Goal: Task Accomplishment & Management: Complete application form

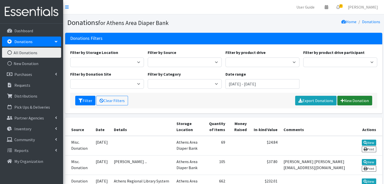
click at [356, 101] on link "New Donation" at bounding box center [355, 101] width 35 height 10
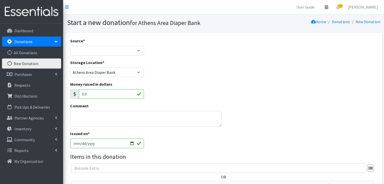
click at [107, 44] on div "Source * Product Drive Manufacturer Donation Site Misc. Donation" at bounding box center [107, 47] width 74 height 18
click at [104, 52] on select "Product Drive Manufacturer Donation Site Misc. Donation" at bounding box center [107, 51] width 74 height 10
select select "Misc. Donation"
click at [70, 46] on select "Product Drive Manufacturer Donation Site Misc. Donation" at bounding box center [107, 51] width 74 height 10
click at [104, 120] on textarea "Comment" at bounding box center [146, 119] width 152 height 16
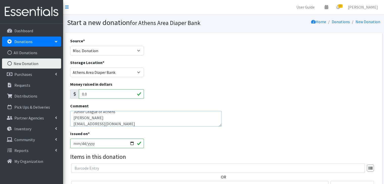
scroll to position [10, 0]
type textarea "Junior League of Athens [PERSON_NAME] [EMAIL_ADDRESS][DOMAIN_NAME] [PHONE_NUMBE…"
click at [80, 144] on input "2025-10-08" at bounding box center [107, 144] width 74 height 10
type input "[DATE]"
click at [200, 130] on div "Comment Junior League of Athens Gillian Larelle gillianmaggiebarlow@gmail.com 7…" at bounding box center [146, 117] width 156 height 28
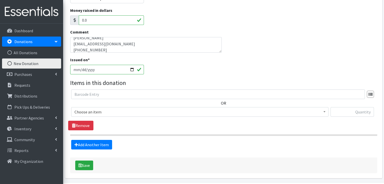
scroll to position [76, 0]
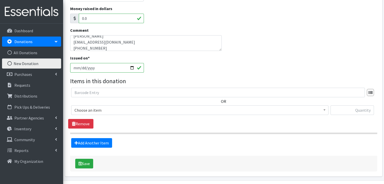
click at [89, 108] on span "Choose an item" at bounding box center [200, 110] width 251 height 7
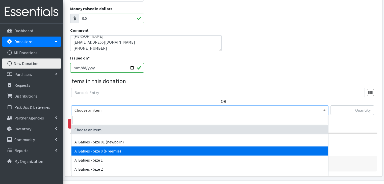
scroll to position [25, 0]
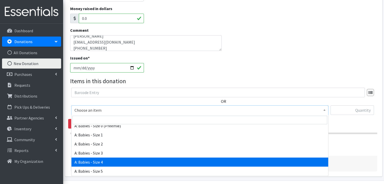
select select "5614"
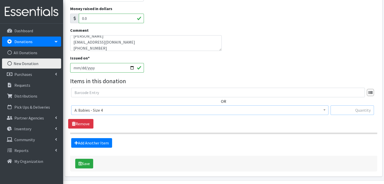
click at [349, 109] on input "text" at bounding box center [352, 111] width 43 height 10
type input "169"
click at [159, 166] on div "Save" at bounding box center [223, 164] width 307 height 16
click at [81, 162] on icon "submit" at bounding box center [81, 164] width 4 height 4
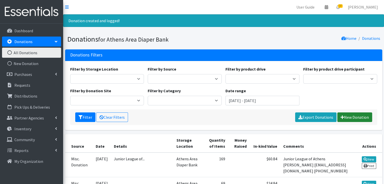
click at [358, 118] on link "New Donation" at bounding box center [355, 118] width 35 height 10
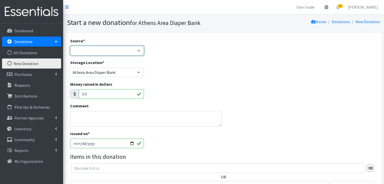
click at [118, 53] on select "Product Drive Manufacturer Donation Site Misc. Donation" at bounding box center [107, 51] width 74 height 10
select select "Misc. Donation"
click at [70, 46] on select "Product Drive Manufacturer Donation Site Misc. Donation" at bounding box center [107, 51] width 74 height 10
click at [80, 143] on input "[DATE]" at bounding box center [107, 144] width 74 height 10
type input "[DATE]"
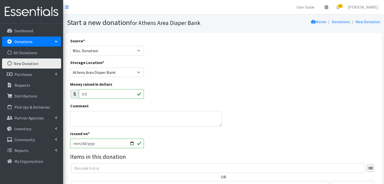
click at [112, 133] on div "Issued on * 2025-10-01" at bounding box center [107, 140] width 74 height 18
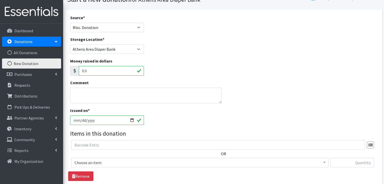
scroll to position [51, 0]
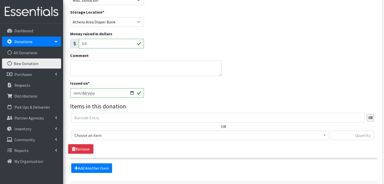
click at [91, 136] on span "Choose an item" at bounding box center [200, 135] width 251 height 7
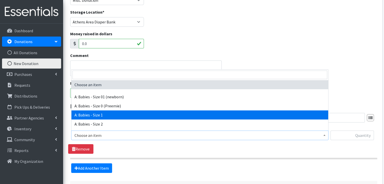
select select "5611"
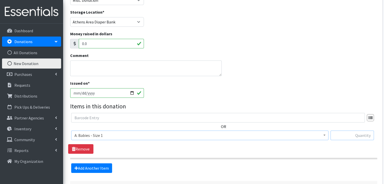
click at [348, 137] on input "text" at bounding box center [352, 136] width 43 height 10
type input "91"
click at [188, 156] on section "OR Choose an item A: Babies - Size 01 (newborn) A: Babies - Size 0 (Preemie) A:…" at bounding box center [223, 136] width 307 height 47
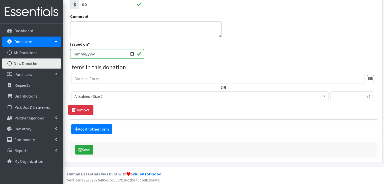
scroll to position [91, 0]
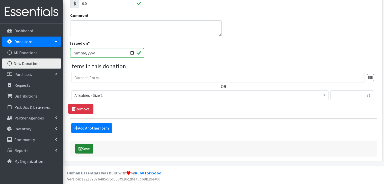
click at [82, 146] on button "Save" at bounding box center [84, 149] width 18 height 10
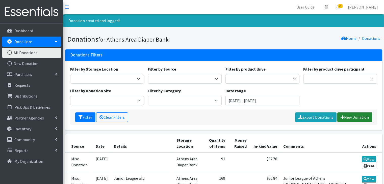
click at [355, 117] on link "New Donation" at bounding box center [355, 118] width 35 height 10
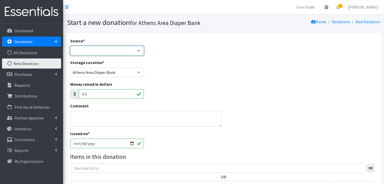
click at [119, 50] on select "Product Drive Manufacturer Donation Site Misc. Donation" at bounding box center [107, 51] width 74 height 10
select select "Product Drive"
click at [70, 46] on select "Product Drive Manufacturer Donation Site Misc. Donation" at bounding box center [107, 51] width 74 height 10
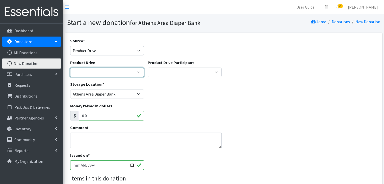
click at [107, 70] on select "ACAD Preschool Alstory & Bird Apple Tree Prep Arrow Preschool Ashford Aesthtics…" at bounding box center [107, 73] width 74 height 10
select select "1083"
click at [70, 68] on select "ACAD Preschool Alstory & Bird Apple Tree Prep Arrow Preschool Ashford Aesthtics…" at bounding box center [107, 73] width 74 height 10
click at [138, 71] on select "ACAD Preschool Alstory & Bird Apple Tree Prep Arrow Preschool Ashford Aesthtics…" at bounding box center [107, 73] width 74 height 10
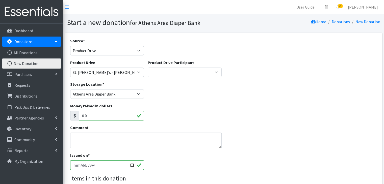
click at [257, 83] on div "Storage Location * Athens Area Diaper Bank Brightpaths - Athens FC-CIS Neighbor…" at bounding box center [223, 92] width 311 height 22
click at [166, 70] on select "Daynes Athens First UMC Alexis Young Alexis Young Amanda Apple Tree Prep Projec…" at bounding box center [185, 73] width 74 height 10
click at [260, 55] on div "Source * Product Drive Manufacturer Donation Site Misc. Donation" at bounding box center [223, 49] width 311 height 22
click at [130, 71] on select "ACAD Preschool Alstory & Bird Apple Tree Prep Arrow Preschool Ashford Aesthtics…" at bounding box center [107, 73] width 74 height 10
click at [235, 86] on div "Storage Location * Athens Area Diaper Bank Brightpaths - Athens FC-CIS Neighbor…" at bounding box center [223, 92] width 311 height 22
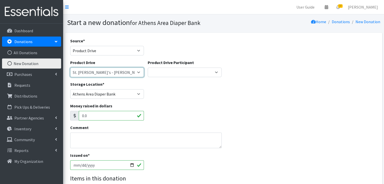
click at [137, 72] on select "ACAD Preschool Alstory & Bird Apple Tree Prep Arrow Preschool Ashford Aesthtics…" at bounding box center [107, 73] width 74 height 10
select select
click at [70, 68] on select "ACAD Preschool Alstory & Bird Apple Tree Prep Arrow Preschool Ashford Aesthtics…" at bounding box center [107, 73] width 74 height 10
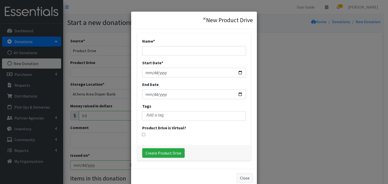
click at [183, 44] on div "Name *" at bounding box center [194, 47] width 104 height 18
click at [175, 51] on input "Name *" at bounding box center [194, 51] width 104 height 10
type input "St. Mary's"
type input "20205-09-01"
type input "[DATE]"
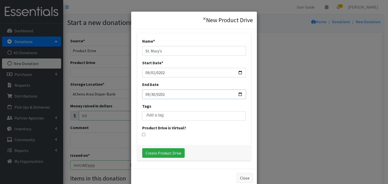
type input "[DATE]"
click at [174, 153] on input "Create Product Drive" at bounding box center [163, 154] width 42 height 10
select select "3579"
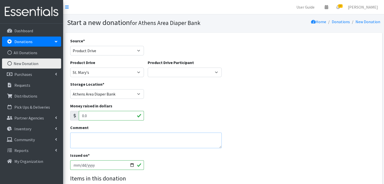
click at [101, 139] on textarea "Comment" at bounding box center [146, 141] width 152 height 16
type textarea "Melissa McDaniel"
click at [81, 165] on input "[DATE]" at bounding box center [107, 166] width 74 height 10
type input "2025-10-02"
click at [161, 142] on textarea "Melissa McDaniel" at bounding box center [146, 141] width 152 height 16
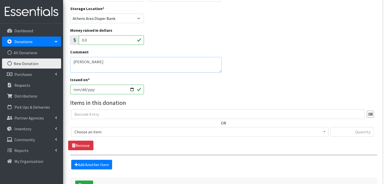
scroll to position [112, 0]
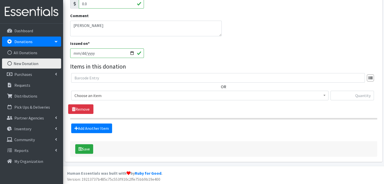
click at [123, 96] on span "Choose an item" at bounding box center [200, 95] width 251 height 7
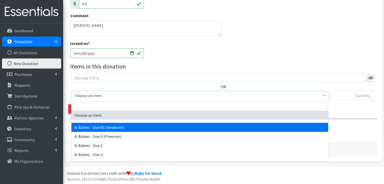
select select "5610"
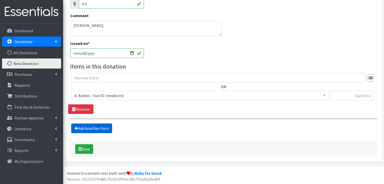
click at [102, 127] on link "Add Another Item" at bounding box center [91, 129] width 41 height 10
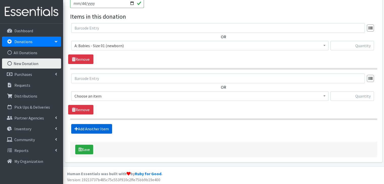
scroll to position [163, 0]
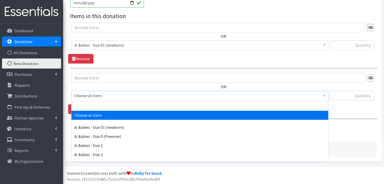
click at [113, 96] on span "Choose an item" at bounding box center [200, 95] width 251 height 7
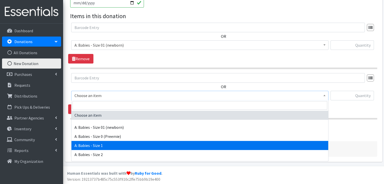
select select "5611"
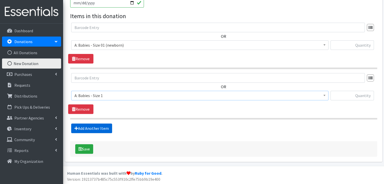
click at [107, 129] on link "Add Another Item" at bounding box center [91, 129] width 41 height 10
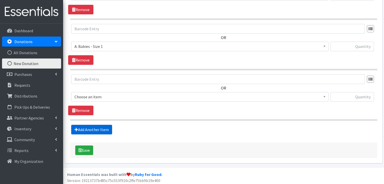
scroll to position [213, 0]
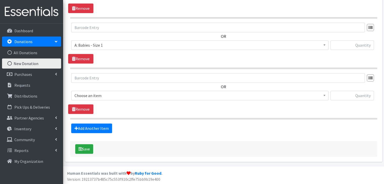
click at [106, 97] on span "Choose an item" at bounding box center [200, 95] width 251 height 7
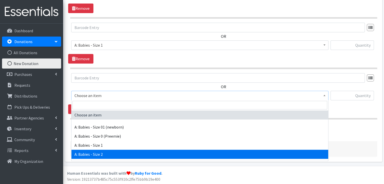
select select "5612"
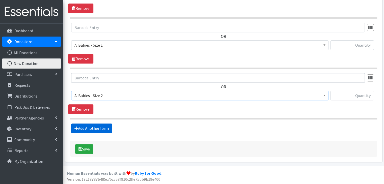
click at [101, 129] on link "Add Another Item" at bounding box center [91, 129] width 41 height 10
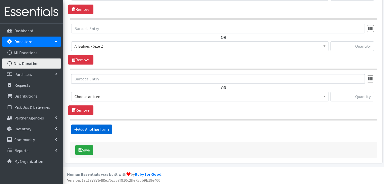
scroll to position [264, 0]
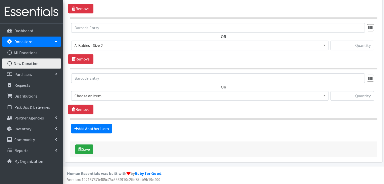
click at [124, 93] on span "Choose an item" at bounding box center [200, 95] width 251 height 7
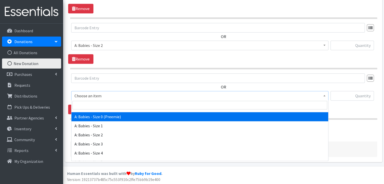
scroll to position [51, 0]
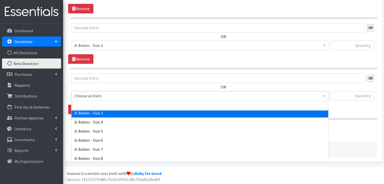
select select "5613"
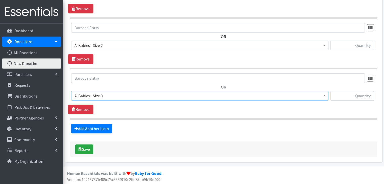
click at [123, 105] on div "OR Choose an item A: Babies - Size 01 (newborn) A: Babies - Size 0 (Preemie) A:…" at bounding box center [223, 94] width 311 height 41
click at [99, 128] on link "Add Another Item" at bounding box center [91, 129] width 41 height 10
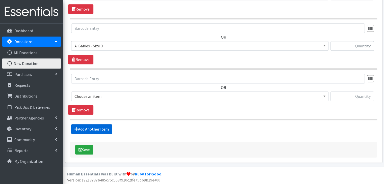
scroll to position [314, 0]
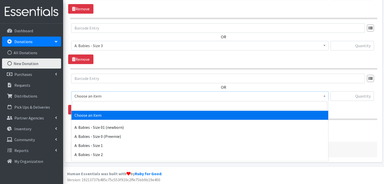
click at [106, 94] on span "Choose an item" at bounding box center [200, 96] width 251 height 7
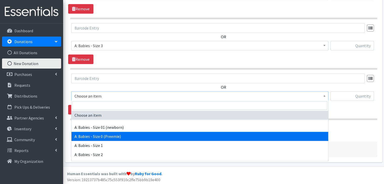
scroll to position [25, 0]
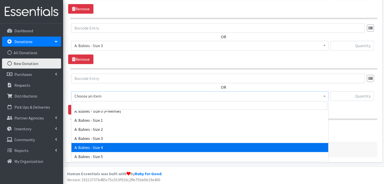
select select "5614"
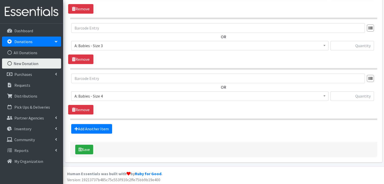
click at [136, 113] on div "OR Choose an item A: Babies - Size 01 (newborn) A: Babies - Size 0 (Preemie) A:…" at bounding box center [223, 94] width 311 height 41
click at [96, 128] on link "Add Another Item" at bounding box center [91, 129] width 41 height 10
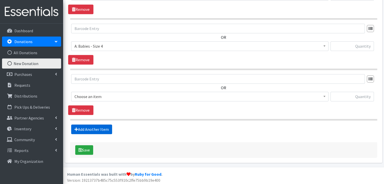
scroll to position [364, 0]
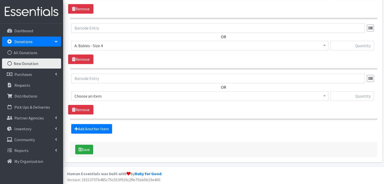
click at [105, 94] on span "Choose an item" at bounding box center [200, 96] width 251 height 7
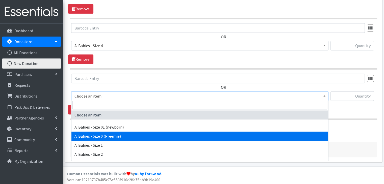
scroll to position [25, 0]
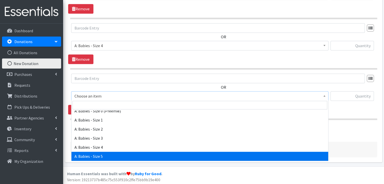
select select "5616"
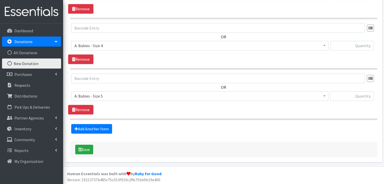
click at [118, 114] on section "OR Choose an item A: Babies - Size 01 (newborn) A: Babies - Size 0 (Preemie) A:…" at bounding box center [223, 97] width 307 height 47
click at [95, 128] on link "Add Another Item" at bounding box center [91, 129] width 41 height 10
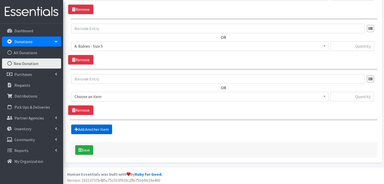
scroll to position [415, 0]
click at [102, 95] on span "Choose an item" at bounding box center [200, 96] width 251 height 7
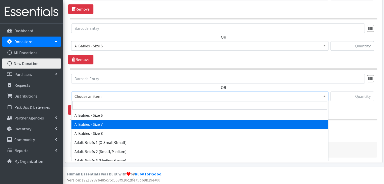
scroll to position [51, 0]
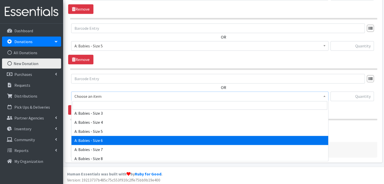
select select "5617"
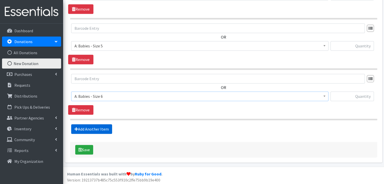
click at [89, 129] on link "Add Another Item" at bounding box center [91, 130] width 41 height 10
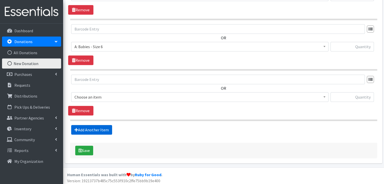
scroll to position [465, 0]
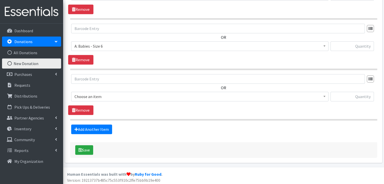
click at [104, 93] on span "Choose an item" at bounding box center [200, 96] width 251 height 7
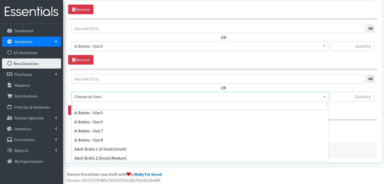
scroll to position [76, 0]
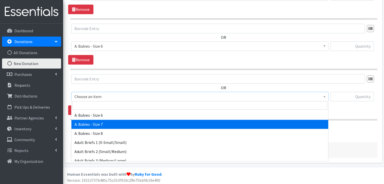
select select "8888"
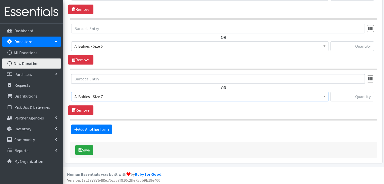
click at [131, 112] on div "OR Choose an item A: Babies - Size 01 (newborn) A: Babies - Size 0 (Preemie) A:…" at bounding box center [223, 94] width 311 height 41
click at [92, 126] on link "Add Another Item" at bounding box center [91, 130] width 41 height 10
click at [112, 93] on span "Choose an item" at bounding box center [200, 96] width 251 height 7
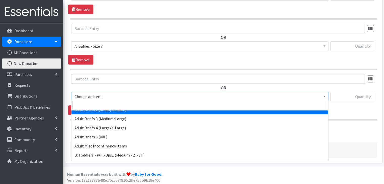
scroll to position [126, 0]
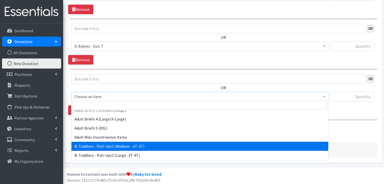
select select "5597"
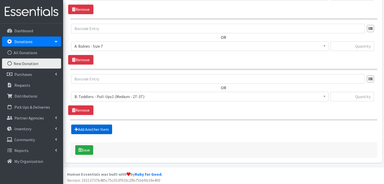
click at [93, 128] on link "Add Another Item" at bounding box center [91, 130] width 41 height 10
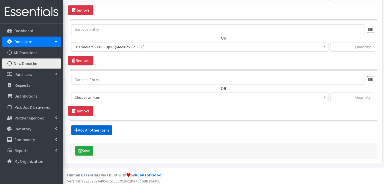
scroll to position [566, 0]
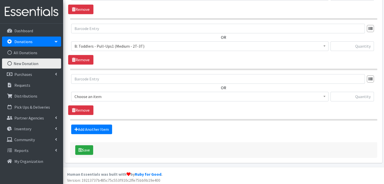
click at [121, 96] on span "Choose an item" at bounding box center [200, 96] width 251 height 7
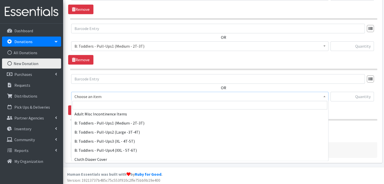
scroll to position [152, 0]
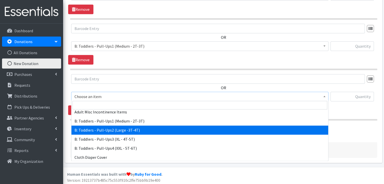
select select "5598"
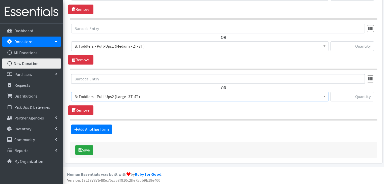
click at [142, 109] on div "OR Choose an item A: Babies - Size 01 (newborn) A: Babies - Size 0 (Preemie) A:…" at bounding box center [223, 94] width 311 height 41
click at [100, 128] on link "Add Another Item" at bounding box center [91, 130] width 41 height 10
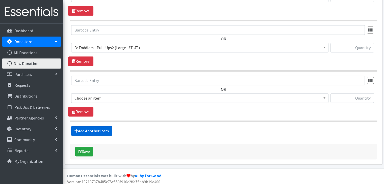
scroll to position [616, 0]
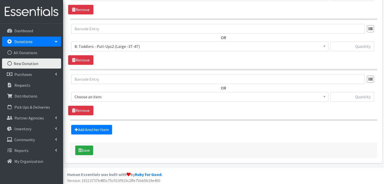
click at [115, 95] on span "Choose an item" at bounding box center [200, 97] width 251 height 7
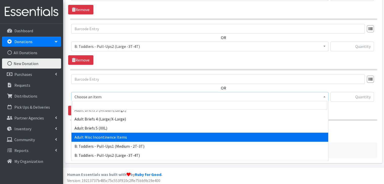
scroll to position [152, 0]
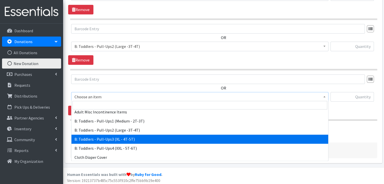
select select "5599"
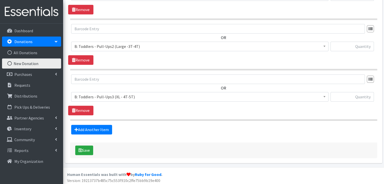
click at [136, 116] on section "OR Choose an item A: Babies - Size 01 (newborn) A: Babies - Size 0 (Preemie) A:…" at bounding box center [223, 98] width 307 height 47
click at [102, 126] on link "Add Another Item" at bounding box center [91, 130] width 41 height 10
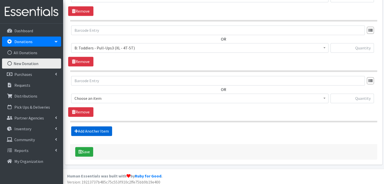
scroll to position [667, 0]
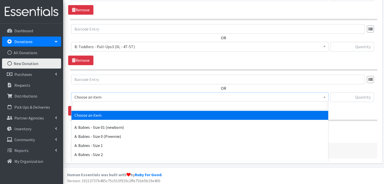
click at [115, 94] on span "Choose an item" at bounding box center [200, 97] width 251 height 7
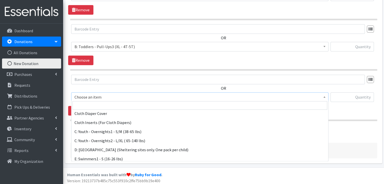
scroll to position [202, 0]
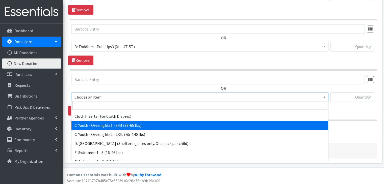
select select "5594"
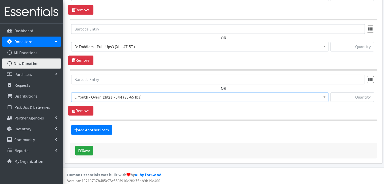
click at [117, 109] on div "OR Choose an item A: Babies - Size 01 (newborn) A: Babies - Size 0 (Preemie) A:…" at bounding box center [223, 95] width 311 height 41
click at [100, 128] on link "Add Another Item" at bounding box center [91, 130] width 41 height 10
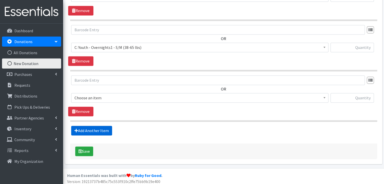
scroll to position [717, 0]
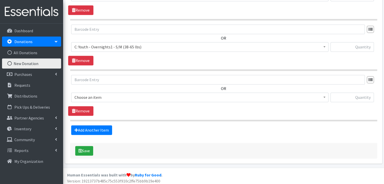
click at [117, 95] on span "Choose an item" at bounding box center [200, 97] width 251 height 7
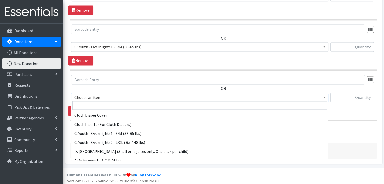
scroll to position [202, 0]
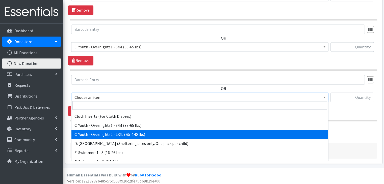
select select "8889"
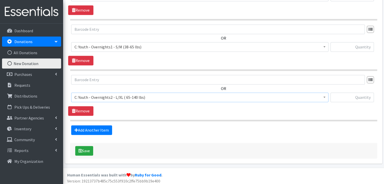
click at [133, 113] on div "OR Choose an item A: Babies - Size 01 (newborn) A: Babies - Size 0 (Preemie) A:…" at bounding box center [223, 95] width 311 height 41
click at [104, 130] on link "Add Another Item" at bounding box center [91, 131] width 41 height 10
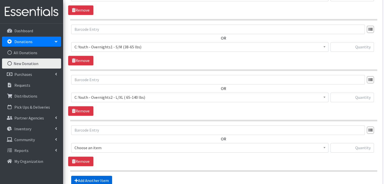
scroll to position [768, 0]
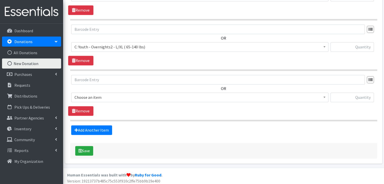
click at [135, 96] on span "Choose an item" at bounding box center [200, 97] width 251 height 7
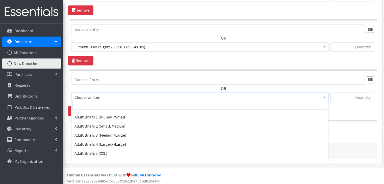
scroll to position [126, 0]
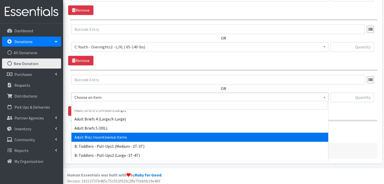
select select "15086"
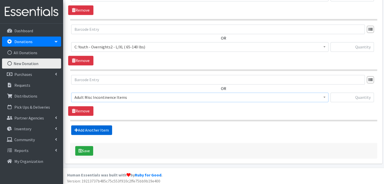
click at [101, 129] on link "Add Another Item" at bounding box center [91, 131] width 41 height 10
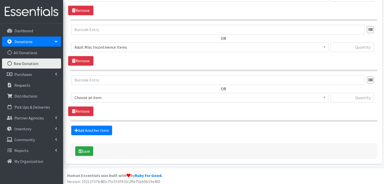
click at [120, 94] on span "Choose an item" at bounding box center [200, 97] width 251 height 7
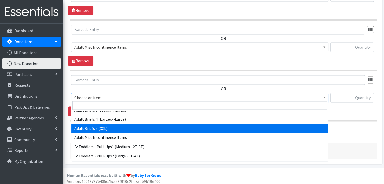
scroll to position [101, 0]
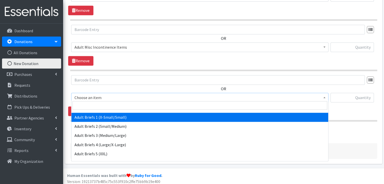
select select "8887"
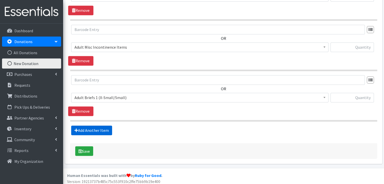
click at [90, 128] on link "Add Another Item" at bounding box center [91, 131] width 41 height 10
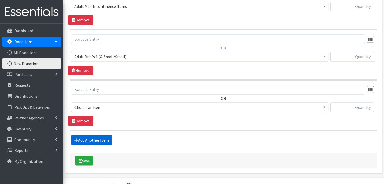
scroll to position [868, 0]
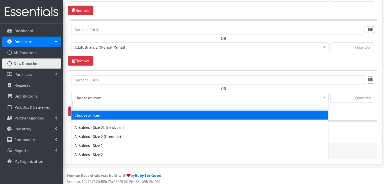
click at [110, 96] on span "Choose an item" at bounding box center [200, 97] width 251 height 7
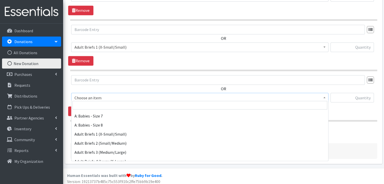
scroll to position [76, 0]
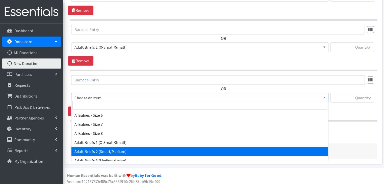
select select "5601"
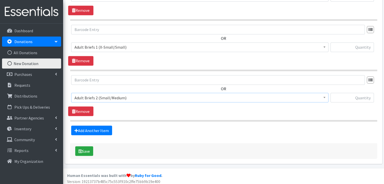
click at [119, 108] on div "OR Choose an item A: Babies - Size 01 (newborn) A: Babies - Size 0 (Preemie) A:…" at bounding box center [223, 95] width 311 height 41
click at [97, 129] on link "Add Another Item" at bounding box center [91, 131] width 41 height 10
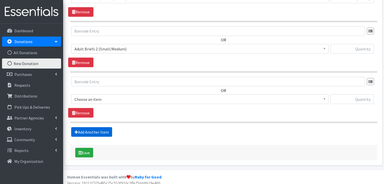
scroll to position [919, 0]
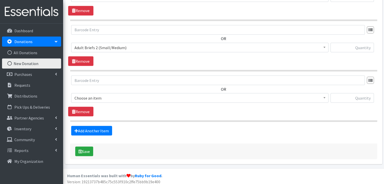
click at [102, 101] on span "Choose an item A: Babies - Size 01 (newborn) A: Babies - Size 0 (Preemie) A: Ba…" at bounding box center [200, 100] width 258 height 14
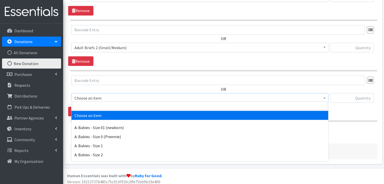
click at [103, 97] on span "Choose an item" at bounding box center [200, 98] width 251 height 7
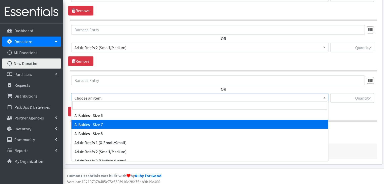
scroll to position [101, 0]
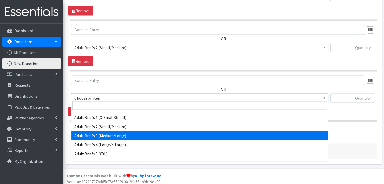
select select "5596"
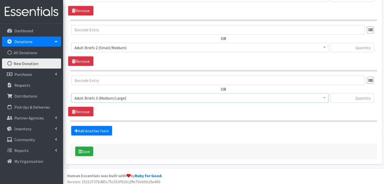
click at [123, 105] on div "OR Choose an item A: Babies - Size 01 (newborn) A: Babies - Size 0 (Preemie) A:…" at bounding box center [223, 96] width 311 height 41
click at [102, 128] on link "Add Another Item" at bounding box center [91, 131] width 41 height 10
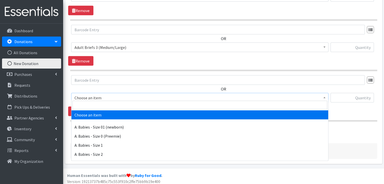
click at [108, 96] on span "Choose an item" at bounding box center [200, 98] width 251 height 7
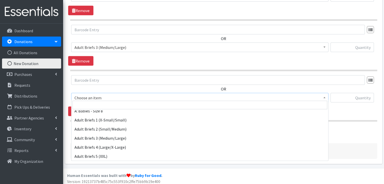
scroll to position [101, 0]
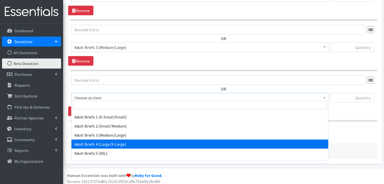
select select "5609"
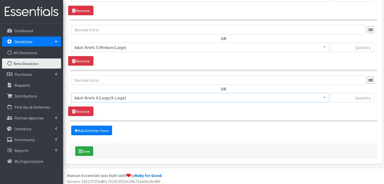
click at [121, 110] on div "OR Choose an item A: Babies - Size 01 (newborn) A: Babies - Size 0 (Preemie) A:…" at bounding box center [223, 96] width 311 height 41
click at [97, 128] on link "Add Another Item" at bounding box center [91, 131] width 41 height 10
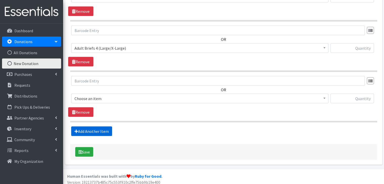
scroll to position [1020, 0]
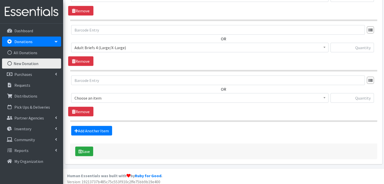
click at [121, 95] on span "Choose an item" at bounding box center [200, 98] width 251 height 7
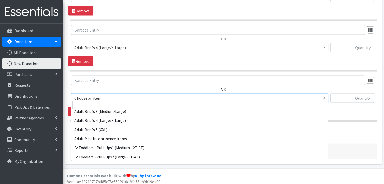
scroll to position [126, 0]
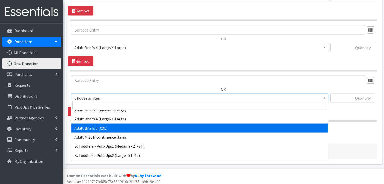
select select "5602"
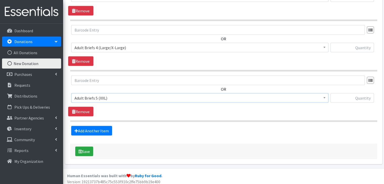
click at [193, 105] on div "OR Choose an item A: Babies - Size 01 (newborn) A: Babies - Size 0 (Preemie) A:…" at bounding box center [223, 96] width 311 height 41
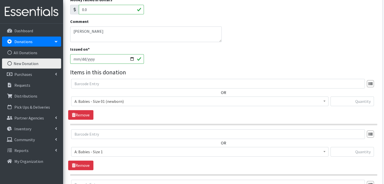
scroll to position [110, 0]
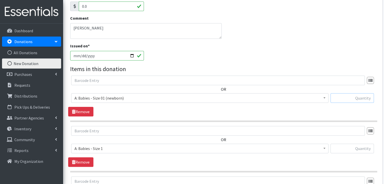
click at [365, 99] on input "text" at bounding box center [352, 99] width 43 height 10
click at [358, 101] on input "text" at bounding box center [352, 99] width 43 height 10
type input "82"
type input "88"
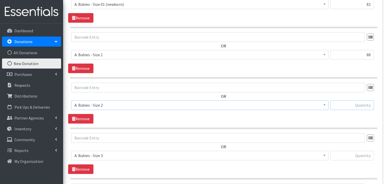
scroll to position [216, 0]
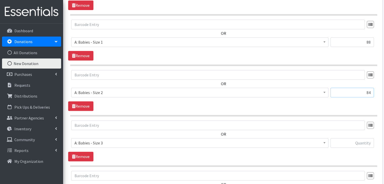
type input "84"
type input "89"
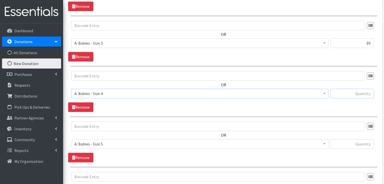
scroll to position [317, 0]
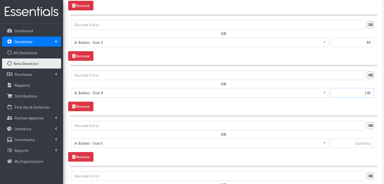
type input "146"
type input "188"
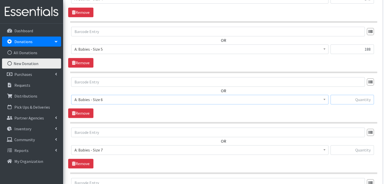
scroll to position [418, 0]
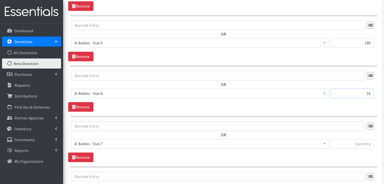
type input "16"
type input "20"
type input "46"
type input "16"
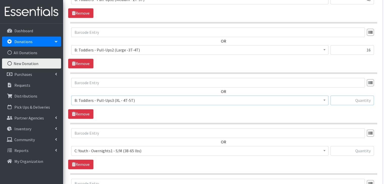
scroll to position [619, 0]
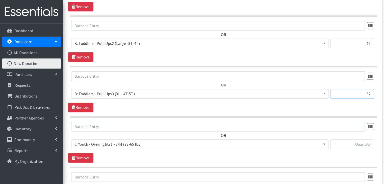
type input "62"
type input "60"
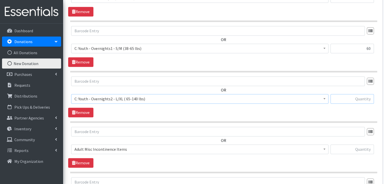
scroll to position [720, 0]
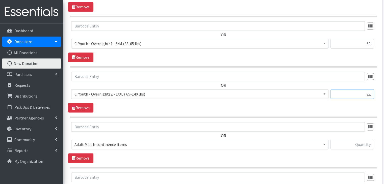
type input "22"
type input "178"
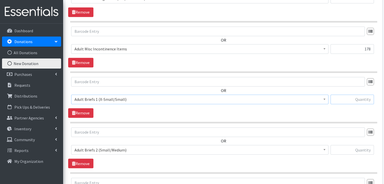
scroll to position [821, 0]
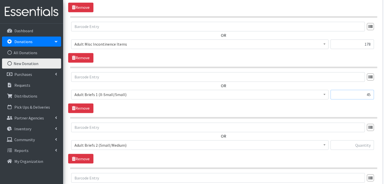
type input "45"
type input "48"
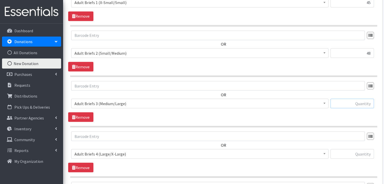
scroll to position [922, 0]
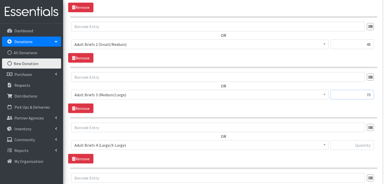
type input "70"
type input "162"
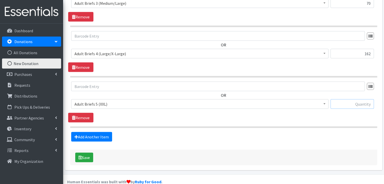
scroll to position [1020, 0]
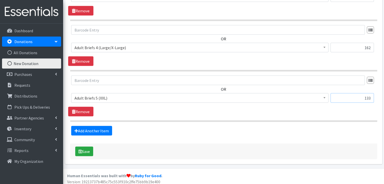
type input "133"
click at [88, 149] on button "Save" at bounding box center [84, 152] width 18 height 10
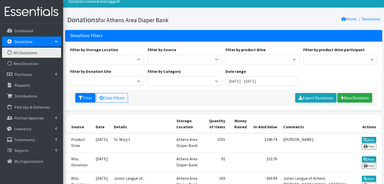
scroll to position [51, 0]
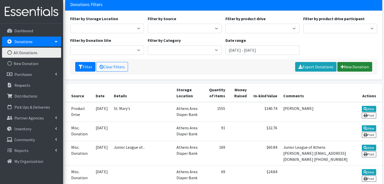
click at [350, 66] on link "New Donation" at bounding box center [355, 67] width 35 height 10
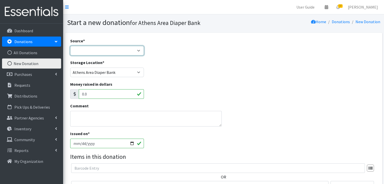
click at [90, 48] on select "Product Drive Manufacturer Donation Site Misc. Donation" at bounding box center [107, 51] width 74 height 10
select select "Product Drive"
click at [70, 46] on select "Product Drive Manufacturer Donation Site Misc. Donation" at bounding box center [107, 51] width 74 height 10
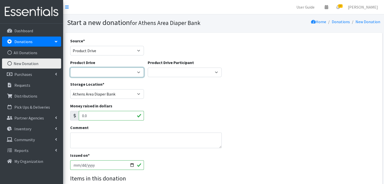
click at [101, 74] on select "ACAD Preschool Alstory & Bird Apple Tree Prep Arrow Preschool Ashford Aesthtics…" at bounding box center [107, 73] width 74 height 10
select select
click at [70, 68] on select "ACAD Preschool Alstory & Bird Apple Tree Prep Arrow Preschool Ashford Aesthtics…" at bounding box center [107, 73] width 74 height 10
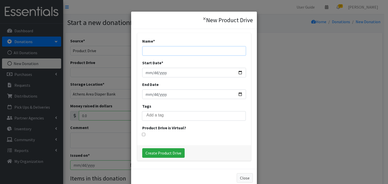
click at [183, 49] on input "Name *" at bounding box center [194, 51] width 104 height 10
type input "CCSD Business Office"
type input "0200-09-01"
type input "[DATE]"
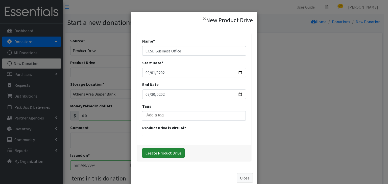
click at [167, 152] on input "Create Product Drive" at bounding box center [163, 154] width 42 height 10
select select "3580"
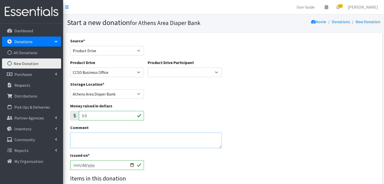
click at [103, 141] on textarea "Comment" at bounding box center [146, 141] width 152 height 16
type textarea "Chris Griner Mindy Jacobs jacobsm@clarke.k12.ga.us"
click at [80, 165] on input "[DATE]" at bounding box center [107, 166] width 74 height 10
type input "[DATE]"
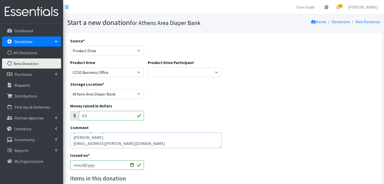
click at [151, 147] on textarea "Chris Griner Mindy Jacobs jacobsm@clarke.k12.ga.us" at bounding box center [146, 141] width 152 height 16
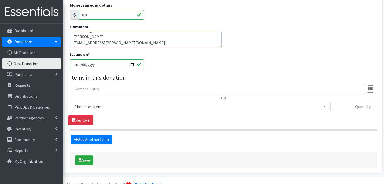
scroll to position [112, 0]
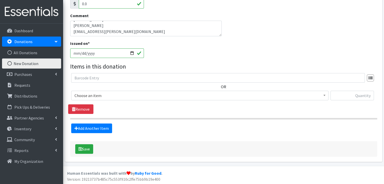
click at [127, 98] on span "Choose an item" at bounding box center [200, 95] width 251 height 7
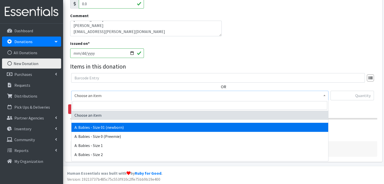
select select "5610"
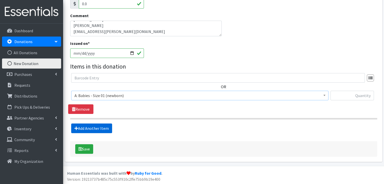
click at [101, 124] on link "Add Another Item" at bounding box center [91, 129] width 41 height 10
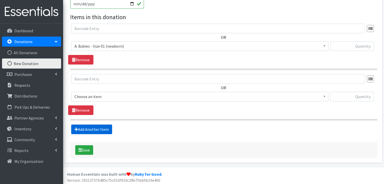
scroll to position [163, 0]
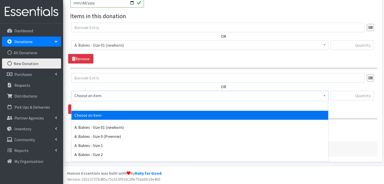
click at [103, 93] on span "Choose an item" at bounding box center [200, 95] width 251 height 7
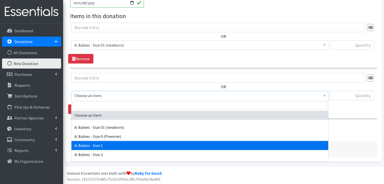
select select "5611"
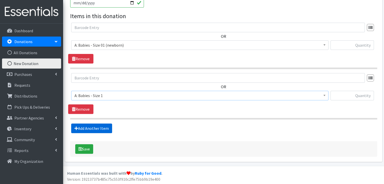
click at [99, 129] on link "Add Another Item" at bounding box center [91, 129] width 41 height 10
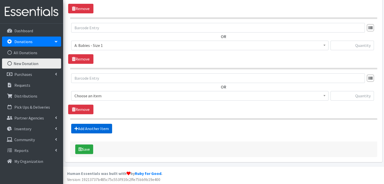
scroll to position [213, 0]
click at [129, 97] on span "Choose an item" at bounding box center [200, 95] width 251 height 7
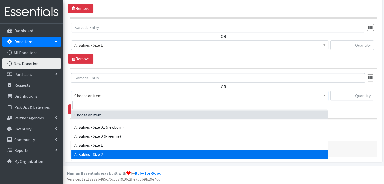
select select "5612"
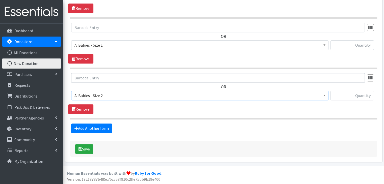
click at [134, 114] on section "OR Choose an item A: Babies - Size 01 (newborn) A: Babies - Size 0 (Preemie) A:…" at bounding box center [223, 96] width 307 height 47
click at [97, 128] on link "Add Another Item" at bounding box center [91, 129] width 41 height 10
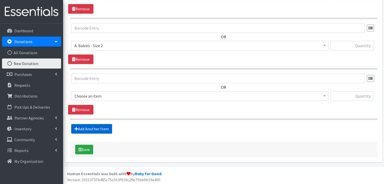
scroll to position [264, 0]
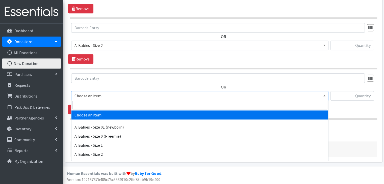
click at [123, 95] on span "Choose an item" at bounding box center [200, 95] width 251 height 7
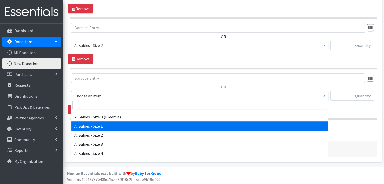
scroll to position [51, 0]
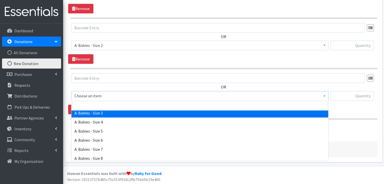
select select "5613"
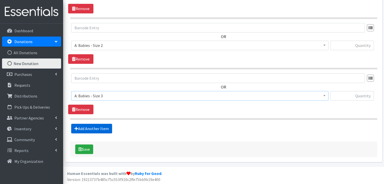
click at [93, 129] on link "Add Another Item" at bounding box center [91, 129] width 41 height 10
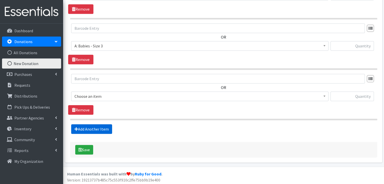
scroll to position [314, 0]
click at [112, 98] on span "Choose an item" at bounding box center [200, 96] width 251 height 7
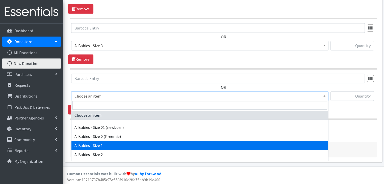
scroll to position [25, 0]
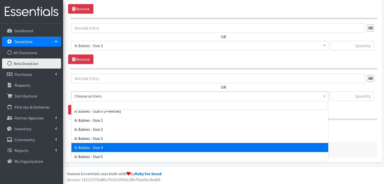
select select "5614"
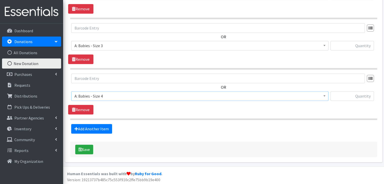
click at [143, 114] on section "OR Choose an item A: Babies - Size 01 (newborn) A: Babies - Size 0 (Preemie) A:…" at bounding box center [223, 97] width 307 height 47
click at [91, 129] on link "Add Another Item" at bounding box center [91, 129] width 41 height 10
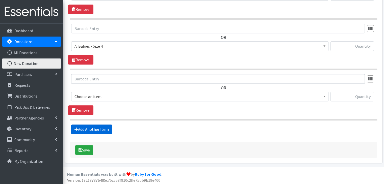
scroll to position [364, 0]
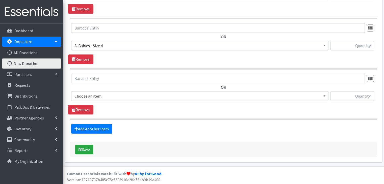
click at [119, 93] on span "Choose an item" at bounding box center [200, 96] width 251 height 7
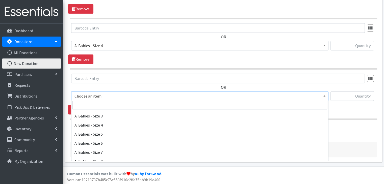
scroll to position [51, 0]
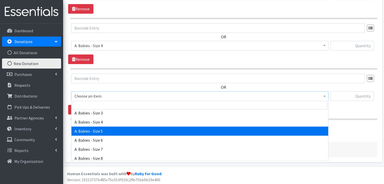
select select "5616"
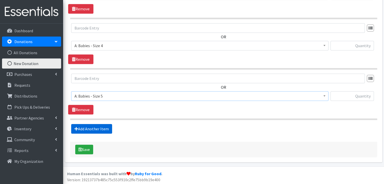
click at [101, 126] on link "Add Another Item" at bounding box center [91, 129] width 41 height 10
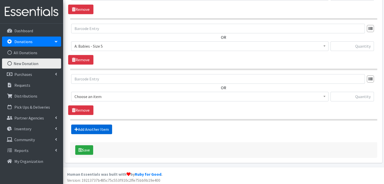
scroll to position [415, 0]
click at [123, 95] on span "Choose an item" at bounding box center [200, 96] width 251 height 7
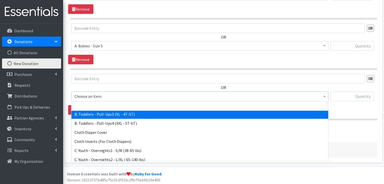
scroll to position [202, 0]
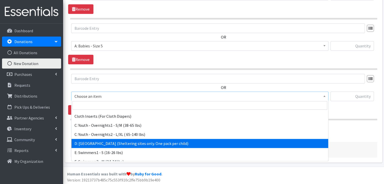
select select "5604"
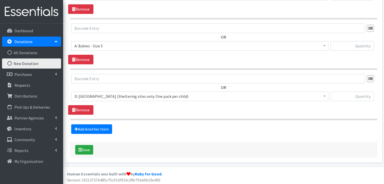
click at [273, 104] on div "OR Choose an item A: Babies - Size 01 (newborn) A: Babies - Size 0 (Preemie) A:…" at bounding box center [223, 94] width 311 height 41
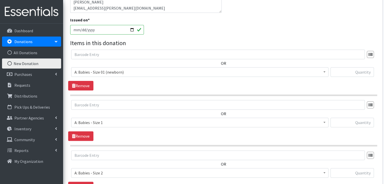
scroll to position [137, 0]
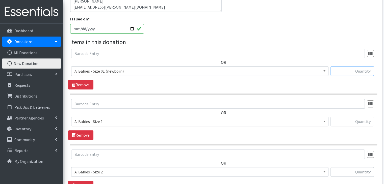
click at [364, 73] on input "text" at bounding box center [352, 71] width 43 height 10
type input "184"
type input "290"
type input "363"
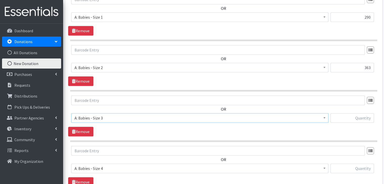
scroll to position [249, 0]
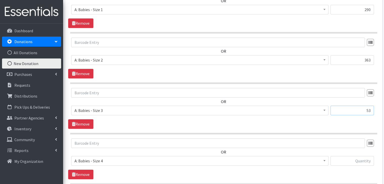
type input "53"
type input "94"
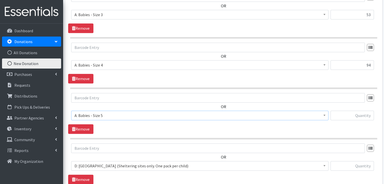
scroll to position [350, 0]
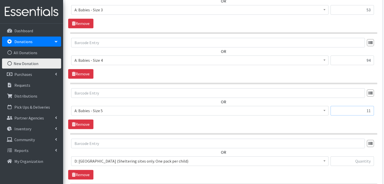
type input "11"
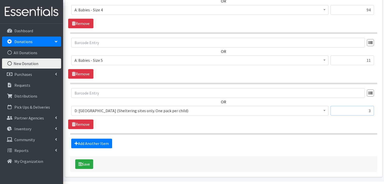
scroll to position [415, 0]
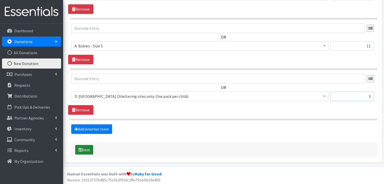
type input "3"
click at [79, 148] on icon "submit" at bounding box center [81, 150] width 4 height 4
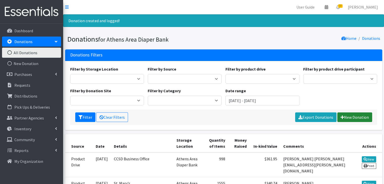
click at [354, 114] on link "New Donation" at bounding box center [355, 118] width 35 height 10
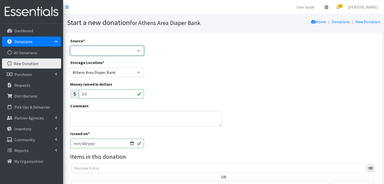
click at [105, 51] on select "Product Drive Manufacturer Donation Site Misc. Donation" at bounding box center [107, 51] width 74 height 10
select select "Product Drive"
click at [70, 46] on select "Product Drive Manufacturer Donation Site Misc. Donation" at bounding box center [107, 51] width 74 height 10
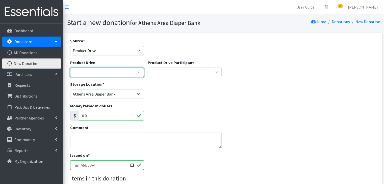
click at [102, 74] on select "ACAD Preschool Alstory & Bird Apple Tree Prep Arrow Preschool Ashford Aesthtics…" at bounding box center [107, 73] width 74 height 10
select select
click at [70, 68] on select "ACAD Preschool Alstory & Bird Apple Tree Prep Arrow Preschool Ashford Aesthtics…" at bounding box center [107, 73] width 74 height 10
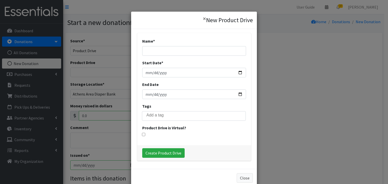
click at [179, 45] on div "Name *" at bounding box center [194, 47] width 104 height 18
click at [175, 51] on input "Name *" at bounding box center [194, 51] width 104 height 10
type input "Covenant [DEMOGRAPHIC_DATA]"
type input "[DATE]"
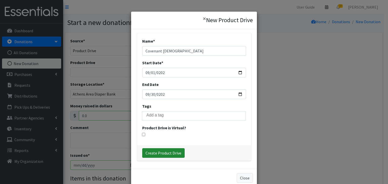
click at [165, 153] on input "Create Product Drive" at bounding box center [163, 154] width 42 height 10
select select "3581"
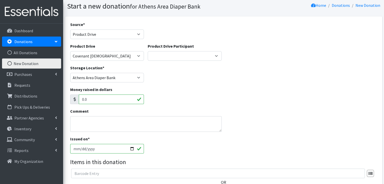
scroll to position [25, 0]
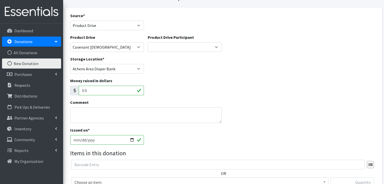
click at [80, 142] on input "[DATE]" at bounding box center [107, 140] width 74 height 10
type input "[DATE]"
click at [225, 137] on div "Issued on * 2025-10-03" at bounding box center [223, 138] width 311 height 22
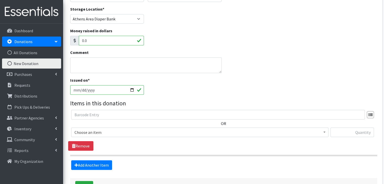
scroll to position [76, 0]
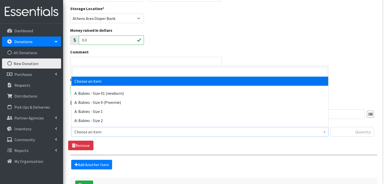
click at [94, 133] on span "Choose an item" at bounding box center [200, 132] width 251 height 7
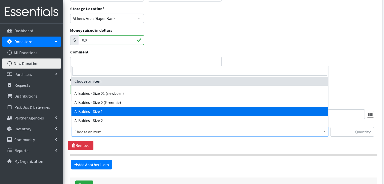
select select "5611"
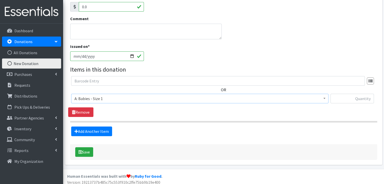
scroll to position [112, 0]
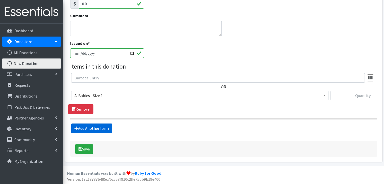
click at [90, 127] on link "Add Another Item" at bounding box center [91, 129] width 41 height 10
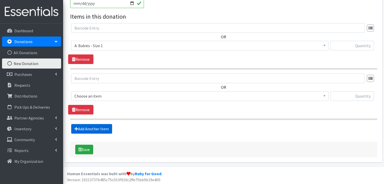
scroll to position [163, 0]
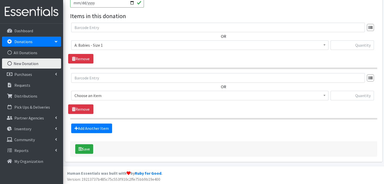
click at [116, 96] on span "Choose an item" at bounding box center [200, 95] width 251 height 7
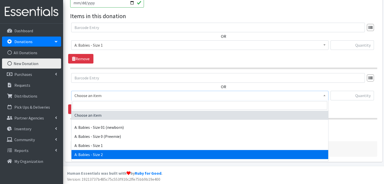
select select "5612"
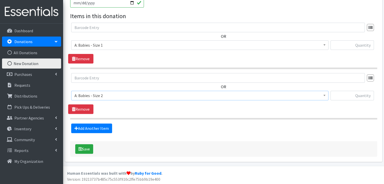
click at [151, 112] on div "OR Choose an item A: Babies - Size 01 (newborn) A: Babies - Size 0 (Preemie) A:…" at bounding box center [223, 93] width 311 height 41
click at [95, 126] on link "Add Another Item" at bounding box center [91, 129] width 41 height 10
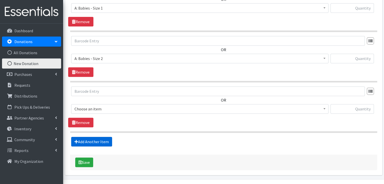
scroll to position [213, 0]
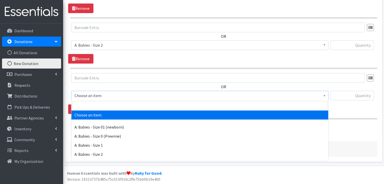
click at [109, 97] on span "Choose an item" at bounding box center [200, 95] width 251 height 7
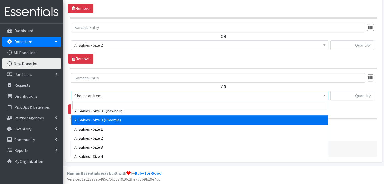
scroll to position [25, 0]
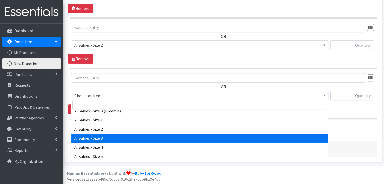
select select "5613"
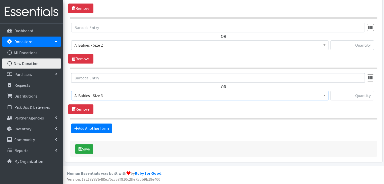
click at [143, 110] on div "OR Choose an item A: Babies - Size 01 (newborn) A: Babies - Size 0 (Preemie) A:…" at bounding box center [223, 93] width 311 height 41
click at [91, 130] on link "Add Another Item" at bounding box center [91, 129] width 41 height 10
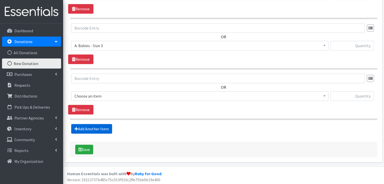
scroll to position [264, 0]
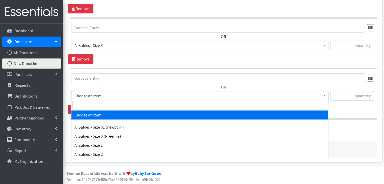
click at [105, 94] on span "Choose an item" at bounding box center [200, 95] width 251 height 7
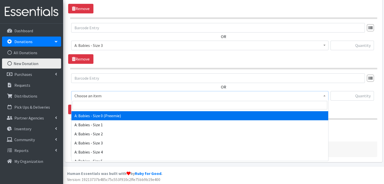
scroll to position [51, 0]
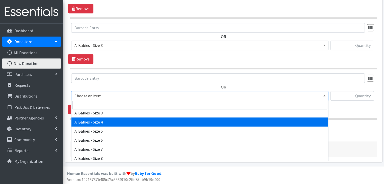
select select "5614"
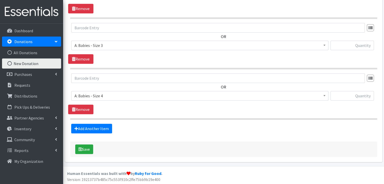
click at [123, 101] on span "Choose an item A: Babies - Size 01 (newborn) A: Babies - Size 0 (Preemie) A: Ba…" at bounding box center [200, 98] width 258 height 14
click at [96, 126] on link "Add Another Item" at bounding box center [91, 129] width 41 height 10
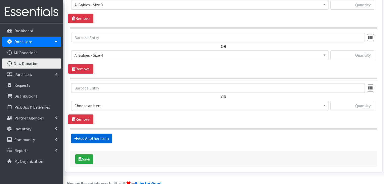
scroll to position [314, 0]
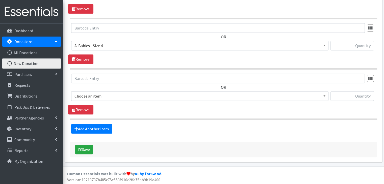
click at [103, 97] on span "Choose an item" at bounding box center [200, 96] width 251 height 7
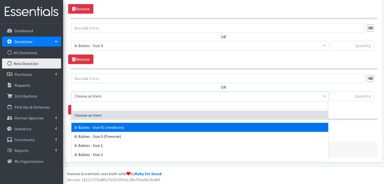
scroll to position [25, 0]
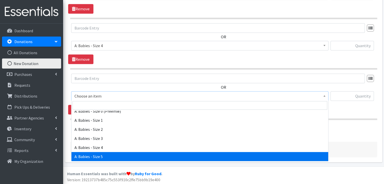
select select "5616"
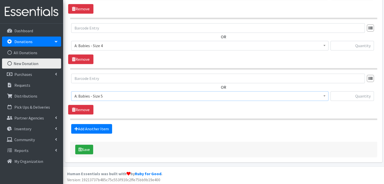
click at [147, 109] on div "OR Choose an item A: Babies - Size 01 (newborn) A: Babies - Size 0 (Preemie) A:…" at bounding box center [223, 94] width 311 height 41
click at [94, 127] on link "Add Another Item" at bounding box center [91, 129] width 41 height 10
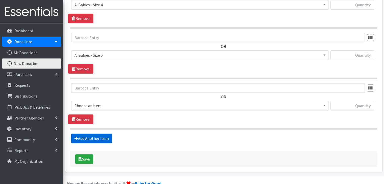
scroll to position [364, 0]
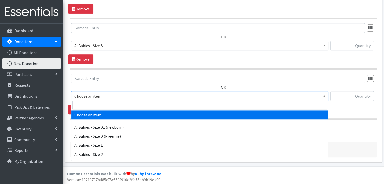
click at [119, 97] on span "Choose an item" at bounding box center [200, 96] width 251 height 7
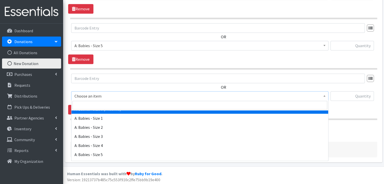
scroll to position [51, 0]
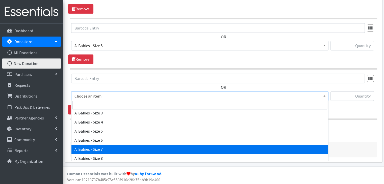
select select "8888"
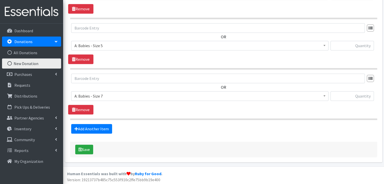
click at [146, 113] on div "OR Choose an item A: Babies - Size 01 (newborn) A: Babies - Size 0 (Preemie) A:…" at bounding box center [223, 94] width 311 height 41
click at [96, 128] on link "Add Another Item" at bounding box center [91, 129] width 41 height 10
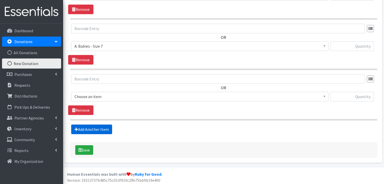
scroll to position [415, 0]
click at [130, 95] on span "Choose an item" at bounding box center [200, 96] width 251 height 7
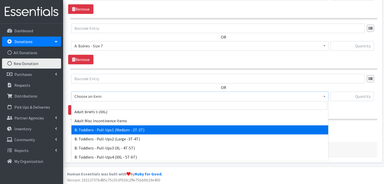
scroll to position [152, 0]
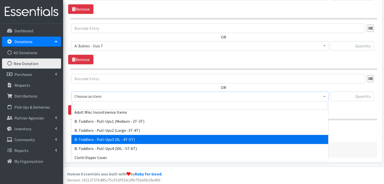
select select "5599"
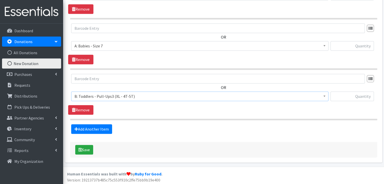
click at [157, 117] on section "OR Choose an item A: Babies - Size 01 (newborn) A: Babies - Size 0 (Preemie) A:…" at bounding box center [223, 97] width 307 height 47
click at [96, 126] on link "Add Another Item" at bounding box center [91, 130] width 41 height 10
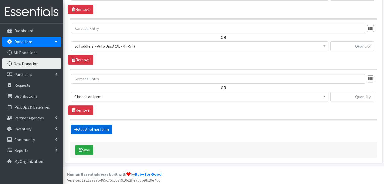
scroll to position [465, 0]
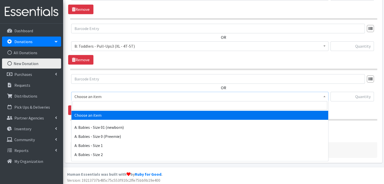
click at [142, 97] on span "Choose an item" at bounding box center [200, 96] width 251 height 7
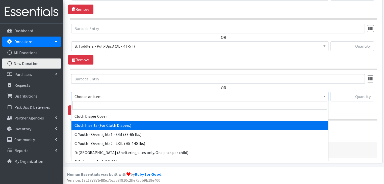
scroll to position [202, 0]
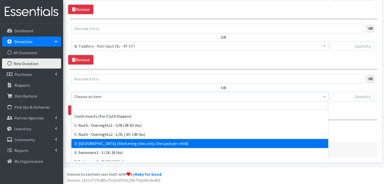
select select "5604"
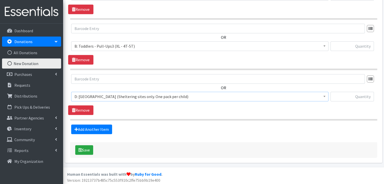
click at [206, 125] on div "Add Another Item" at bounding box center [223, 130] width 311 height 10
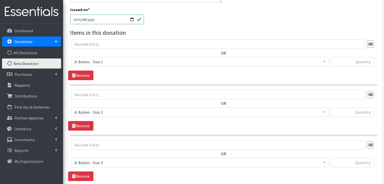
scroll to position [136, 0]
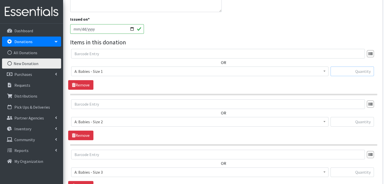
click at [346, 68] on input "text" at bounding box center [352, 72] width 43 height 10
type input "763"
type input "348"
type input "504"
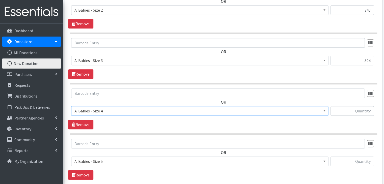
scroll to position [249, 0]
type input "376"
type input "57"
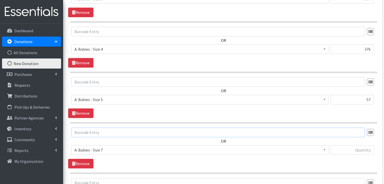
scroll to position [350, 0]
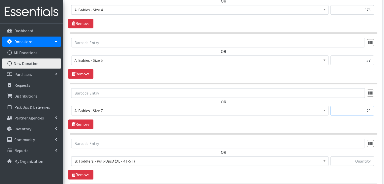
type input "20"
type input "34"
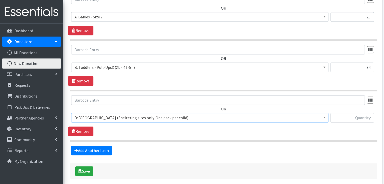
scroll to position [451, 0]
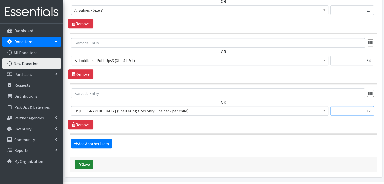
type input "12"
click at [85, 166] on button "Save" at bounding box center [84, 165] width 18 height 10
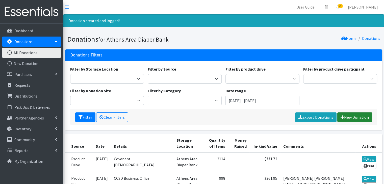
click at [351, 115] on link "New Donation" at bounding box center [355, 118] width 35 height 10
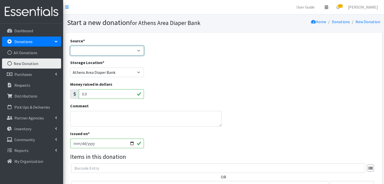
click at [93, 48] on select "Product Drive Manufacturer Donation Site Misc. Donation" at bounding box center [107, 51] width 74 height 10
select select "Product Drive"
click at [70, 46] on select "Product Drive Manufacturer Donation Site Misc. Donation" at bounding box center [107, 51] width 74 height 10
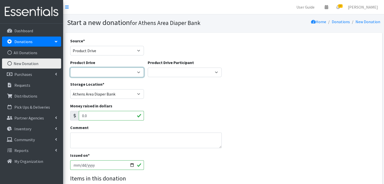
click at [99, 73] on select "ACAD Preschool Alstory & Bird Apple Tree Prep Arrow Preschool [GEOGRAPHIC_DATA]…" at bounding box center [107, 73] width 74 height 10
select select
click at [70, 68] on select "ACAD Preschool Alstory & Bird Apple Tree Prep Arrow Preschool [GEOGRAPHIC_DATA]…" at bounding box center [107, 73] width 74 height 10
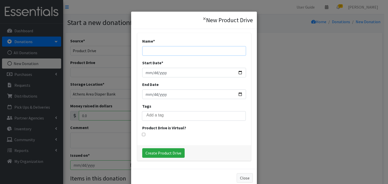
click at [172, 47] on input "Name *" at bounding box center [194, 51] width 104 height 10
type input "Athens [DEMOGRAPHIC_DATA]"
type input "[DATE]"
click at [162, 95] on input "End Date" at bounding box center [194, 95] width 104 height 10
click at [161, 94] on input "End Date" at bounding box center [194, 95] width 104 height 10
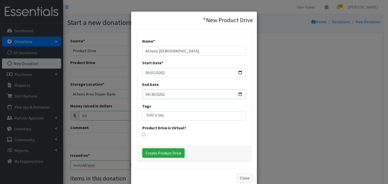
type input "[DATE]"
click at [218, 128] on div "Product Drive is Virtual?" at bounding box center [194, 130] width 104 height 11
click at [169, 154] on input "Create Product Drive" at bounding box center [163, 154] width 42 height 10
select select "3582"
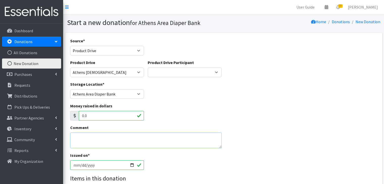
click at [95, 142] on textarea "Comment" at bounding box center [146, 141] width 152 height 16
type textarea "J"
type textarea "[PERSON_NAME][EMAIL_ADDRESS][DOMAIN_NAME]"
type input "[DATE]"
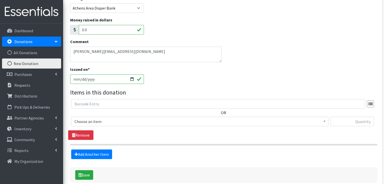
scroll to position [101, 0]
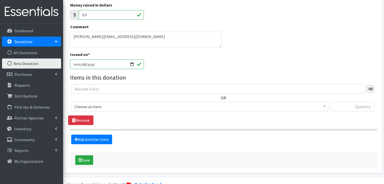
click at [106, 108] on span "Choose an item" at bounding box center [200, 106] width 251 height 7
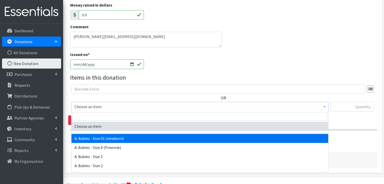
select select "5610"
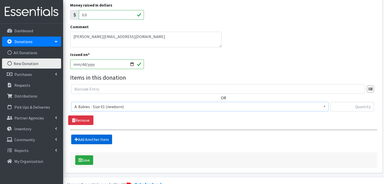
click at [95, 135] on link "Add Another Item" at bounding box center [91, 140] width 41 height 10
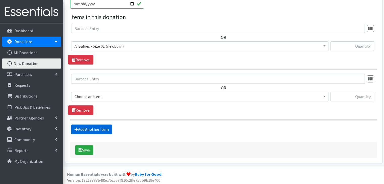
scroll to position [163, 0]
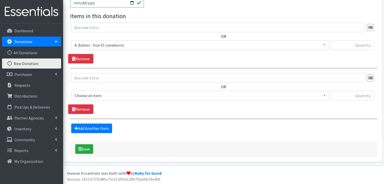
click at [111, 94] on span "Choose an item" at bounding box center [200, 95] width 251 height 7
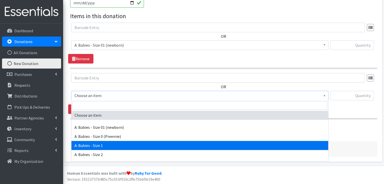
select select "5611"
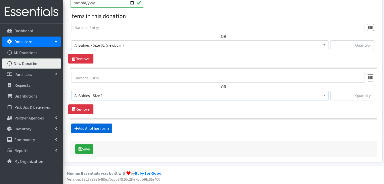
click at [105, 126] on link "Add Another Item" at bounding box center [91, 129] width 41 height 10
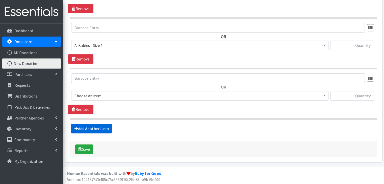
scroll to position [213, 0]
click at [108, 96] on span "Choose an item" at bounding box center [200, 95] width 251 height 7
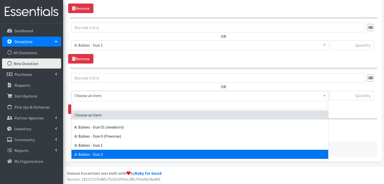
select select "5612"
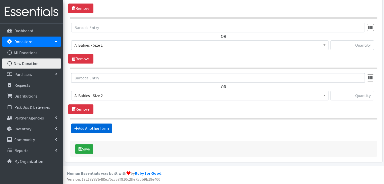
click at [105, 124] on link "Add Another Item" at bounding box center [91, 129] width 41 height 10
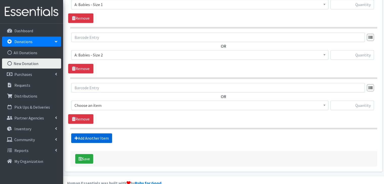
scroll to position [264, 0]
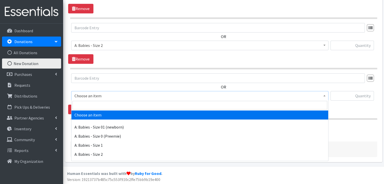
click at [107, 96] on span "Choose an item" at bounding box center [200, 95] width 251 height 7
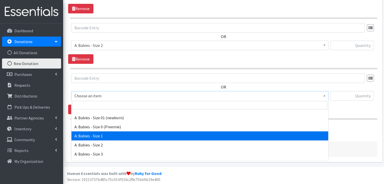
scroll to position [25, 0]
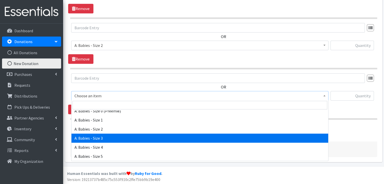
select select "5613"
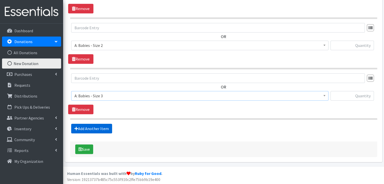
click at [104, 126] on link "Add Another Item" at bounding box center [91, 129] width 41 height 10
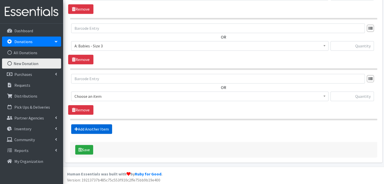
scroll to position [314, 0]
click at [89, 95] on span "Choose an item" at bounding box center [200, 96] width 251 height 7
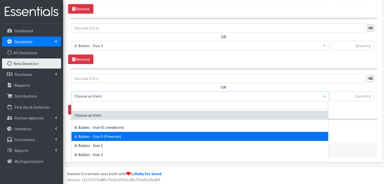
scroll to position [25, 0]
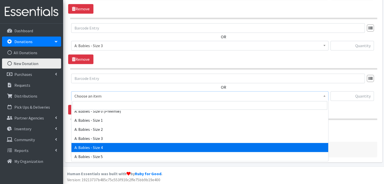
select select "5614"
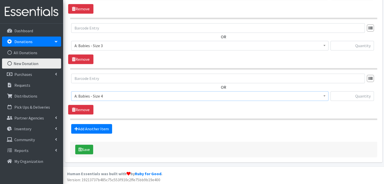
click at [153, 113] on div "OR Choose an item A: Babies - Size 01 (newborn) A: Babies - Size 0 (Preemie) A:…" at bounding box center [223, 94] width 311 height 41
click at [104, 128] on link "Add Another Item" at bounding box center [91, 129] width 41 height 10
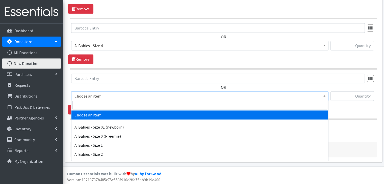
click at [97, 94] on span "Choose an item" at bounding box center [200, 96] width 251 height 7
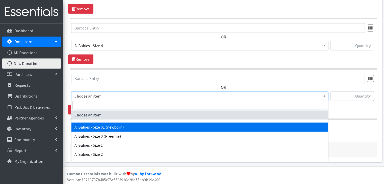
scroll to position [51, 0]
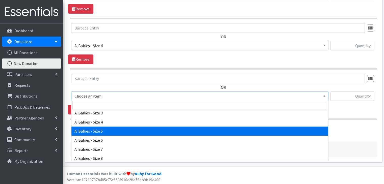
select select "5616"
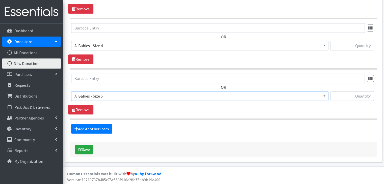
click at [144, 119] on hr at bounding box center [223, 120] width 307 height 2
click at [94, 128] on link "Add Another Item" at bounding box center [91, 129] width 41 height 10
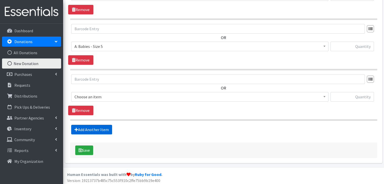
scroll to position [415, 0]
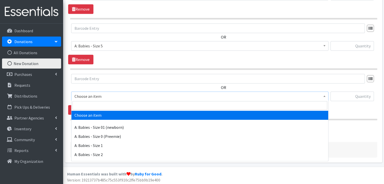
click at [103, 94] on span "Choose an item" at bounding box center [200, 96] width 251 height 7
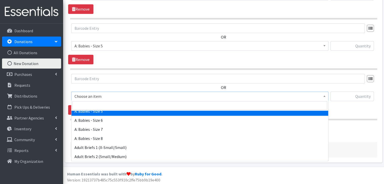
scroll to position [76, 0]
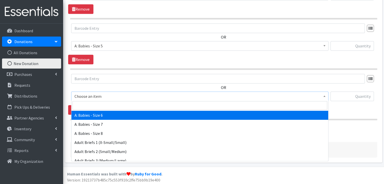
select select "5617"
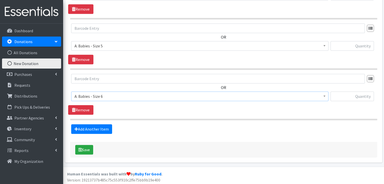
click at [142, 108] on div "OR Choose an item A: Babies - Size 01 (newborn) A: Babies - Size 0 (Preemie) A:…" at bounding box center [223, 94] width 311 height 41
click at [106, 126] on link "Add Another Item" at bounding box center [91, 130] width 41 height 10
click at [110, 95] on span "Choose an item" at bounding box center [200, 96] width 251 height 7
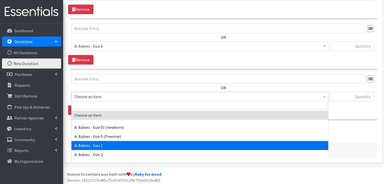
scroll to position [51, 0]
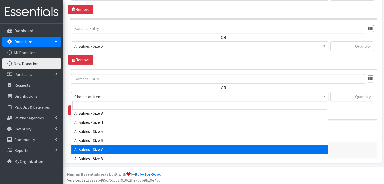
select select "8888"
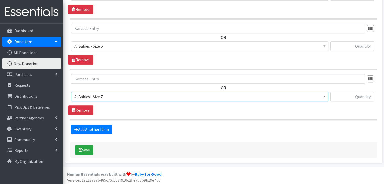
click at [147, 109] on div "OR Choose an item A: Babies - Size 01 (newborn) A: Babies - Size 0 (Preemie) A:…" at bounding box center [223, 94] width 311 height 41
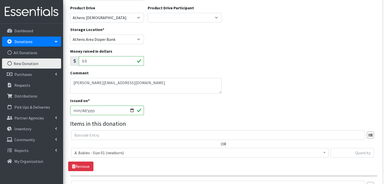
scroll to position [86, 0]
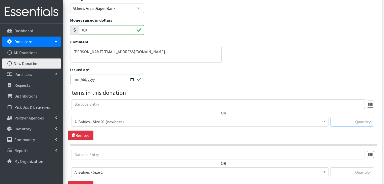
click at [361, 124] on input "text" at bounding box center [352, 122] width 43 height 10
type input "31"
type input "q"
type input "44"
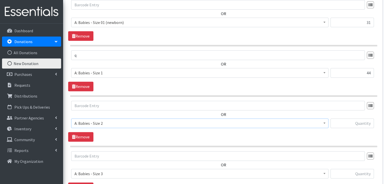
scroll to position [199, 0]
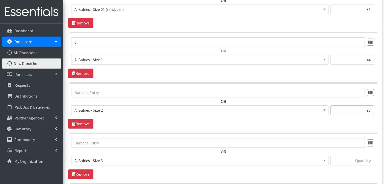
type input "96"
type input "262"
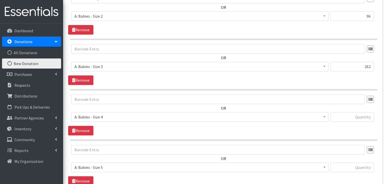
scroll to position [299, 0]
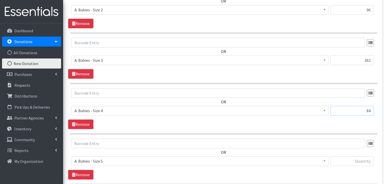
type input "84"
type input "43"
type input "70"
type input "18"
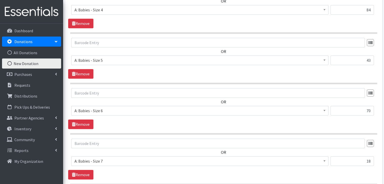
click at [319, 169] on div "OR Choose an item A: Babies - Size 01 (newborn) A: Babies - Size 0 (Preemie) A:…" at bounding box center [223, 159] width 311 height 41
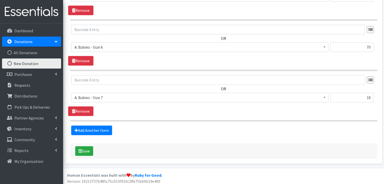
scroll to position [465, 0]
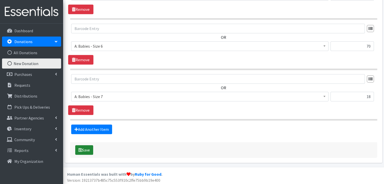
click at [82, 147] on button "Save" at bounding box center [84, 151] width 18 height 10
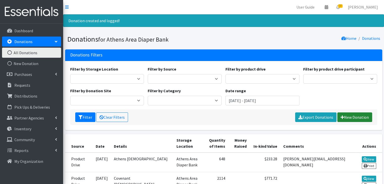
click at [357, 115] on link "New Donation" at bounding box center [355, 118] width 35 height 10
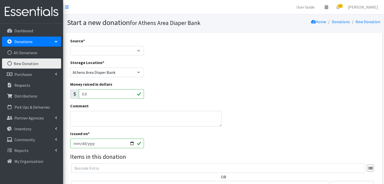
click at [119, 45] on div "Source * Product Drive Manufacturer Donation Site Misc. Donation" at bounding box center [107, 47] width 74 height 18
click at [119, 53] on select "Product Drive Manufacturer Donation Site Misc. Donation" at bounding box center [107, 51] width 74 height 10
click at [70, 46] on select "Product Drive Manufacturer Donation Site Misc. Donation" at bounding box center [107, 51] width 74 height 10
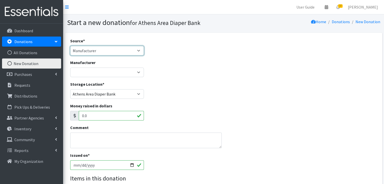
click at [108, 54] on select "Product Drive Manufacturer Donation Site Misc. Donation" at bounding box center [107, 51] width 74 height 10
select select "Product Drive"
click at [70, 46] on select "Product Drive Manufacturer Donation Site Misc. Donation" at bounding box center [107, 51] width 74 height 10
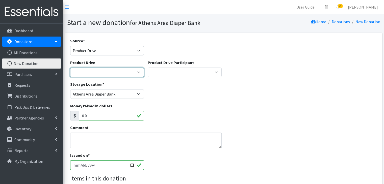
click at [99, 73] on select "ACAD Preschool Alstory & Bird Apple Tree Prep Arrow Preschool [GEOGRAPHIC_DATA]…" at bounding box center [107, 73] width 74 height 10
select select "2896"
click at [70, 68] on select "ACAD Preschool Alstory & Bird Apple Tree Prep Arrow Preschool [GEOGRAPHIC_DATA]…" at bounding box center [107, 73] width 74 height 10
click at [109, 73] on select "ACAD Preschool Alstory & Bird Apple Tree Prep Arrow Preschool [GEOGRAPHIC_DATA]…" at bounding box center [107, 73] width 74 height 10
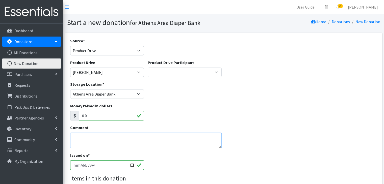
click at [79, 139] on textarea "Comment" at bounding box center [146, 141] width 152 height 16
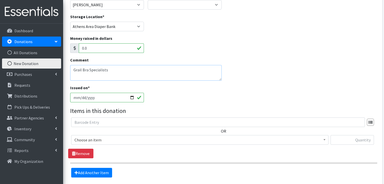
scroll to position [76, 0]
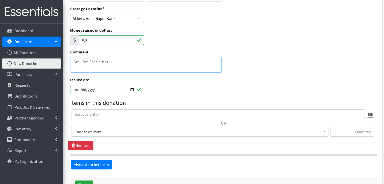
type textarea "Grail Bra Specialists"
click at [80, 89] on input "[DATE]" at bounding box center [107, 90] width 74 height 10
type input "[DATE]"
click at [210, 87] on div "Issued on * [DATE]" at bounding box center [223, 88] width 311 height 22
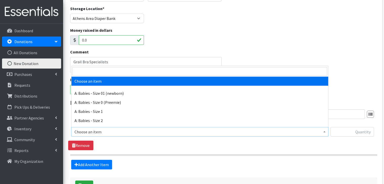
click at [75, 133] on span "Choose an item" at bounding box center [200, 132] width 251 height 7
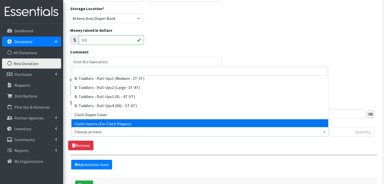
scroll to position [152, 0]
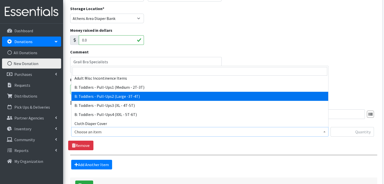
select select "5598"
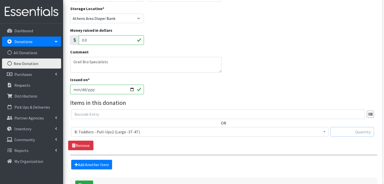
click at [357, 133] on input "text" at bounding box center [352, 132] width 43 height 10
type input "148"
click at [203, 169] on div "Source * Product Drive Manufacturer Donation Site Misc. Donation Donation Site …" at bounding box center [223, 77] width 307 height 231
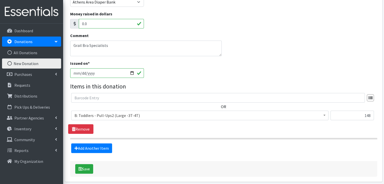
scroll to position [101, 0]
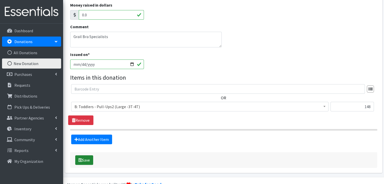
click at [82, 156] on button "Save" at bounding box center [84, 161] width 18 height 10
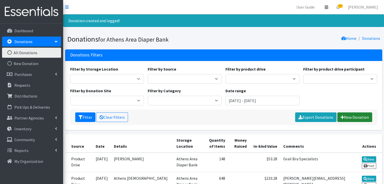
click at [351, 118] on link "New Donation" at bounding box center [355, 118] width 35 height 10
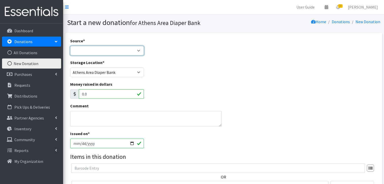
click at [104, 46] on select "Product Drive Manufacturer Donation Site Misc. Donation" at bounding box center [107, 51] width 74 height 10
select select "Product Drive"
click at [70, 46] on select "Product Drive Manufacturer Donation Site Misc. Donation" at bounding box center [107, 51] width 74 height 10
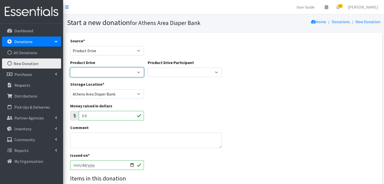
click at [104, 72] on select "ACAD Preschool Alstory & Bird Apple Tree Prep Arrow Preschool Ashford Aesthtics…" at bounding box center [107, 73] width 74 height 10
select select "2989"
click at [70, 68] on select "ACAD Preschool Alstory & Bird Apple Tree Prep Arrow Preschool Ashford Aesthtics…" at bounding box center [107, 73] width 74 height 10
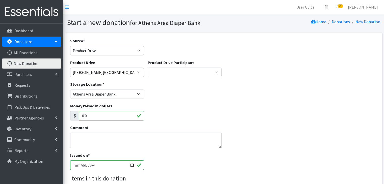
click at [185, 116] on div "Money raised in dollars 0.0" at bounding box center [223, 114] width 311 height 22
click at [80, 165] on input "2025-10-08" at bounding box center [107, 166] width 74 height 10
type input "2025-10-03"
click at [164, 163] on div "Issued on * 2025-10-03" at bounding box center [223, 164] width 311 height 22
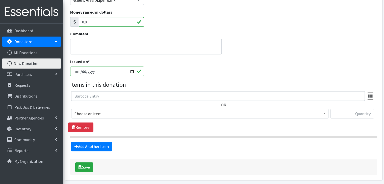
scroll to position [101, 0]
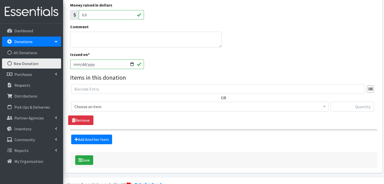
click at [145, 106] on span "Choose an item" at bounding box center [200, 106] width 251 height 7
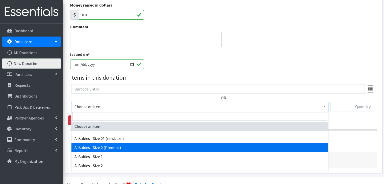
scroll to position [51, 0]
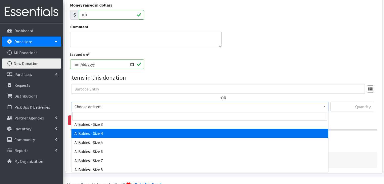
select select "5614"
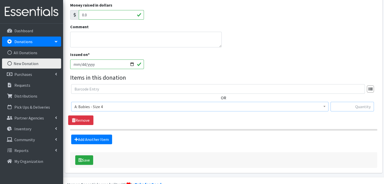
click at [353, 102] on input "text" at bounding box center [352, 107] width 43 height 10
type input "82"
click at [215, 149] on div "Source * Product Drive Manufacturer Donation Site Misc. Donation Donation Site …" at bounding box center [223, 52] width 307 height 231
click at [88, 159] on button "Save" at bounding box center [84, 161] width 18 height 10
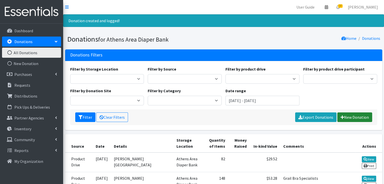
click at [357, 114] on link "New Donation" at bounding box center [355, 118] width 35 height 10
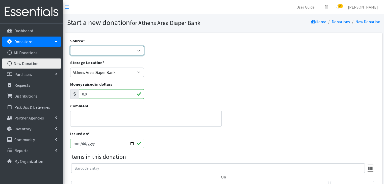
drag, startPoint x: 0, startPoint y: 0, endPoint x: 95, endPoint y: 51, distance: 107.3
click at [95, 51] on select "Product Drive Manufacturer Donation Site Misc. Donation" at bounding box center [107, 51] width 74 height 10
select select "Product Drive"
click at [70, 46] on select "Product Drive Manufacturer Donation Site Misc. Donation" at bounding box center [107, 51] width 74 height 10
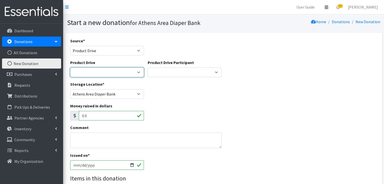
click at [99, 69] on select "ACAD Preschool Alstory & Bird Apple Tree Prep Arrow Preschool [GEOGRAPHIC_DATA]…" at bounding box center [107, 73] width 74 height 10
select select "1296"
click at [70, 68] on select "ACAD Preschool Alstory & Bird Apple Tree Prep Arrow Preschool [GEOGRAPHIC_DATA]…" at bounding box center [107, 73] width 74 height 10
click at [172, 94] on div "Storage Location * [GEOGRAPHIC_DATA] Area Diaper Bank Brightpaths - [GEOGRAPHIC…" at bounding box center [223, 92] width 311 height 22
click at [104, 144] on textarea "Comment" at bounding box center [146, 141] width 152 height 16
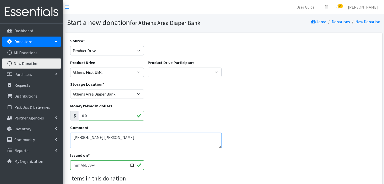
type textarea "[PERSON_NAME] [PERSON_NAME]"
click at [278, 155] on div "Issued on * [DATE]" at bounding box center [223, 164] width 311 height 22
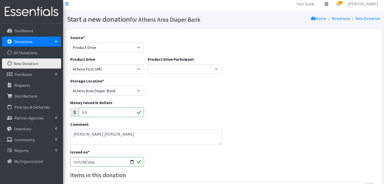
scroll to position [51, 0]
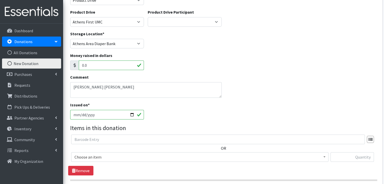
click at [80, 116] on input "[DATE]" at bounding box center [107, 115] width 74 height 10
type input "[DATE]"
click at [178, 111] on div "Issued on * [DATE]" at bounding box center [223, 113] width 311 height 22
click at [93, 160] on span "Choose an item" at bounding box center [200, 157] width 251 height 7
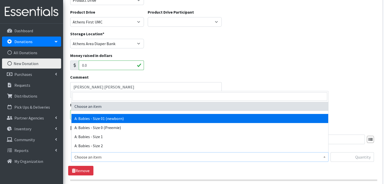
select select "5610"
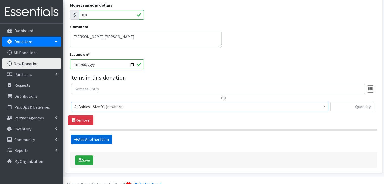
click at [88, 136] on link "Add Another Item" at bounding box center [91, 140] width 41 height 10
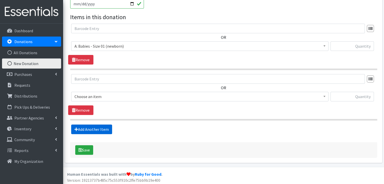
scroll to position [163, 0]
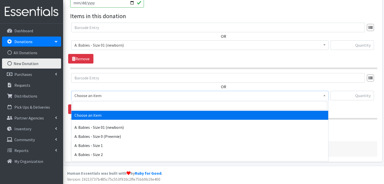
click at [114, 93] on span "Choose an item" at bounding box center [200, 95] width 251 height 7
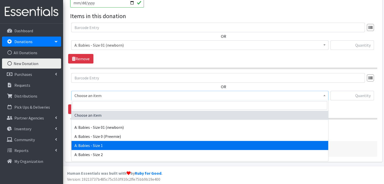
select select "5611"
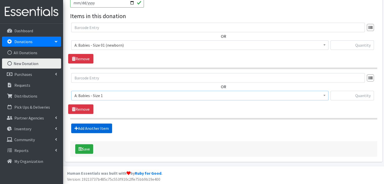
click at [99, 127] on link "Add Another Item" at bounding box center [91, 129] width 41 height 10
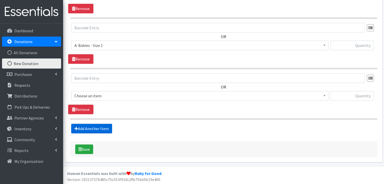
scroll to position [213, 0]
click at [103, 93] on span "Choose an item" at bounding box center [200, 95] width 251 height 7
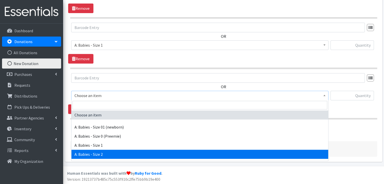
select select "5612"
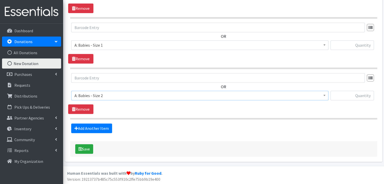
click at [122, 111] on div "OR Choose an item A: Babies - Size 01 (newborn) A: Babies - Size 0 (Preemie) A:…" at bounding box center [223, 93] width 311 height 41
click at [95, 127] on link "Add Another Item" at bounding box center [91, 129] width 41 height 10
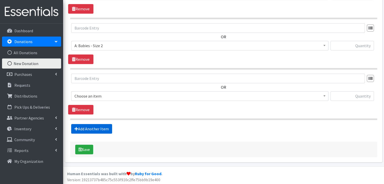
scroll to position [264, 0]
click at [109, 93] on span "Choose an item" at bounding box center [200, 95] width 251 height 7
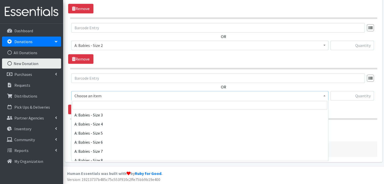
scroll to position [51, 0]
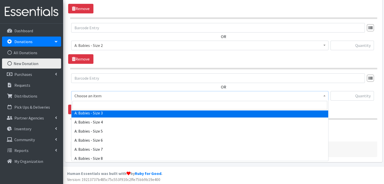
select select "5613"
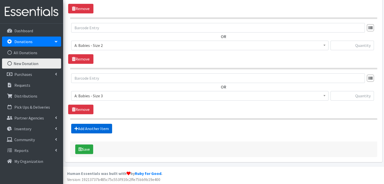
click at [106, 127] on link "Add Another Item" at bounding box center [91, 129] width 41 height 10
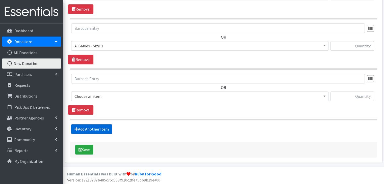
scroll to position [314, 0]
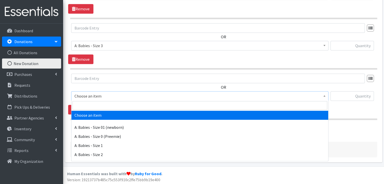
click at [105, 94] on span "Choose an item" at bounding box center [200, 96] width 251 height 7
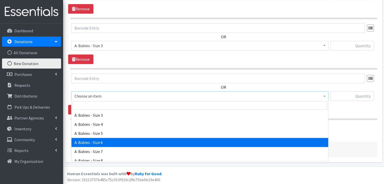
scroll to position [51, 0]
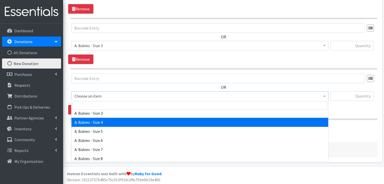
select select "5614"
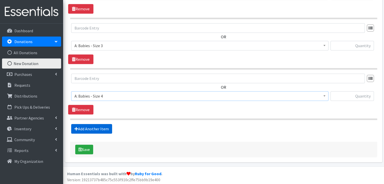
click at [103, 130] on link "Add Another Item" at bounding box center [91, 129] width 41 height 10
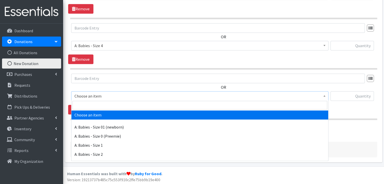
click at [113, 98] on span "Choose an item" at bounding box center [200, 96] width 251 height 7
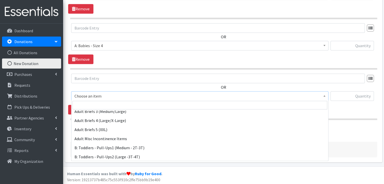
scroll to position [126, 0]
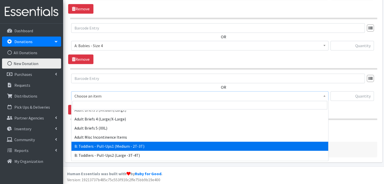
select select "5597"
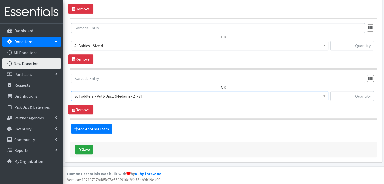
click at [189, 115] on section "OR Choose an item A: Babies - Size 01 (newborn) A: Babies - Size 0 (Preemie) A:…" at bounding box center [223, 97] width 307 height 47
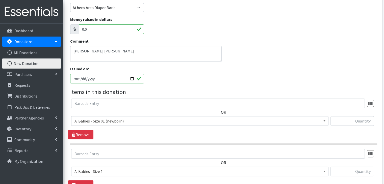
scroll to position [61, 0]
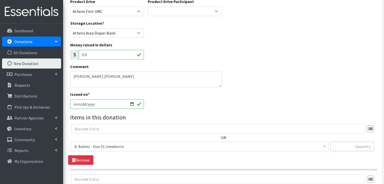
click at [346, 148] on input "text" at bounding box center [352, 147] width 43 height 10
type input "5"
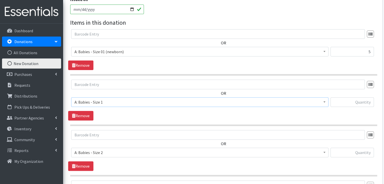
scroll to position [166, 0]
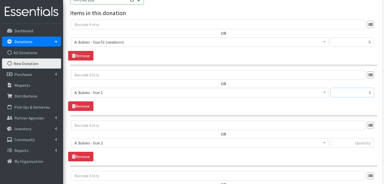
type input "3"
type input "234"
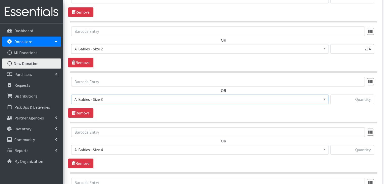
scroll to position [267, 0]
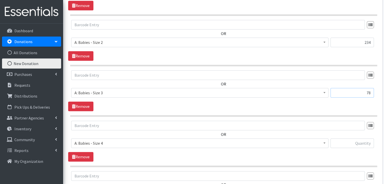
type input "78"
type input "84"
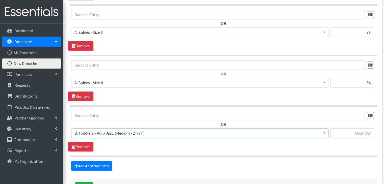
scroll to position [364, 0]
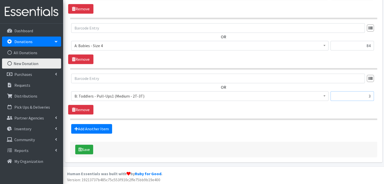
type input "3"
click at [86, 146] on button "Save" at bounding box center [84, 150] width 18 height 10
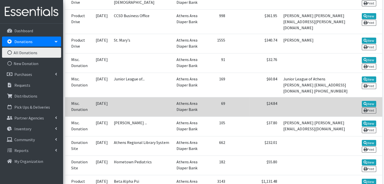
scroll to position [303, 0]
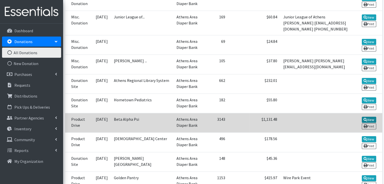
click at [368, 117] on link "View" at bounding box center [369, 120] width 14 height 6
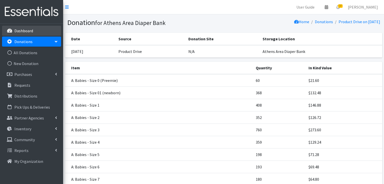
click at [30, 32] on p "Dashboard" at bounding box center [23, 30] width 19 height 5
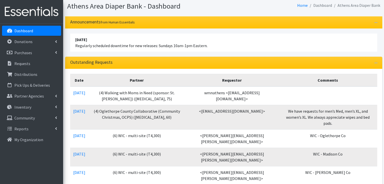
scroll to position [25, 0]
